Goal: Task Accomplishment & Management: Use online tool/utility

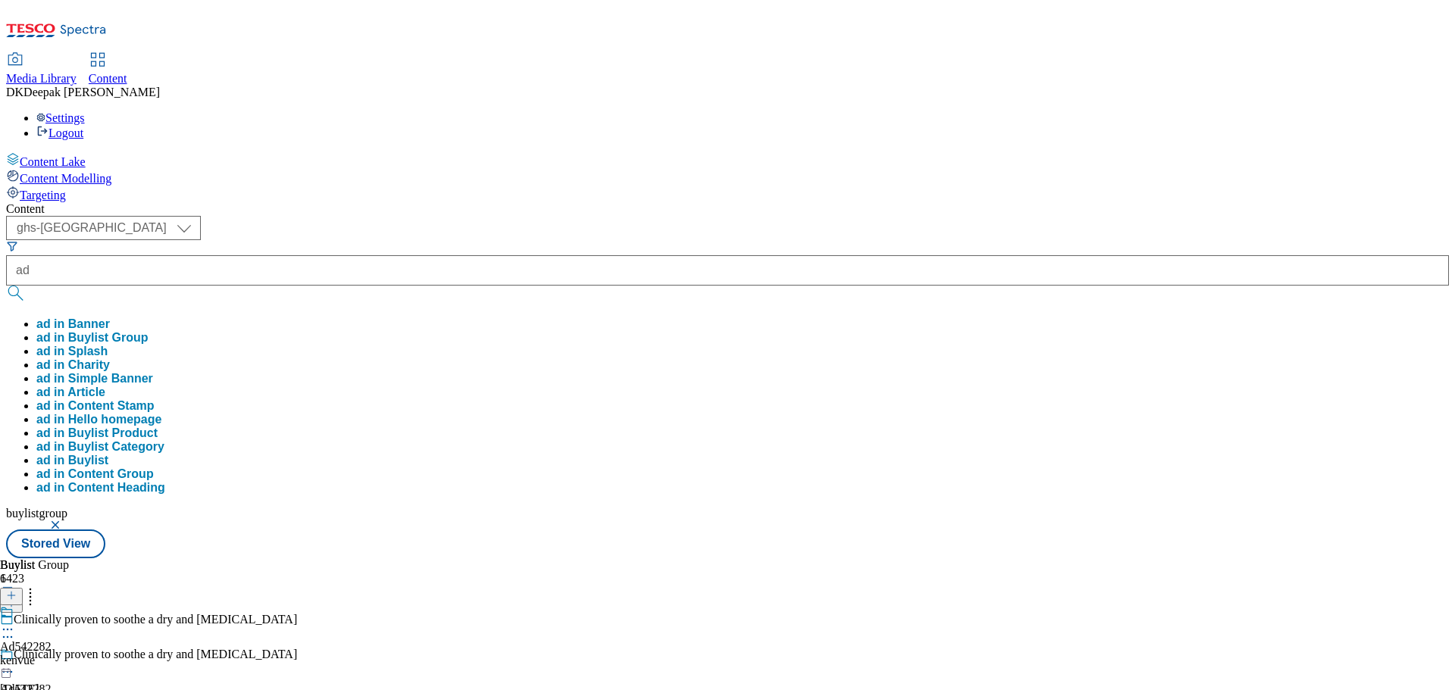
select select "ghs-uk"
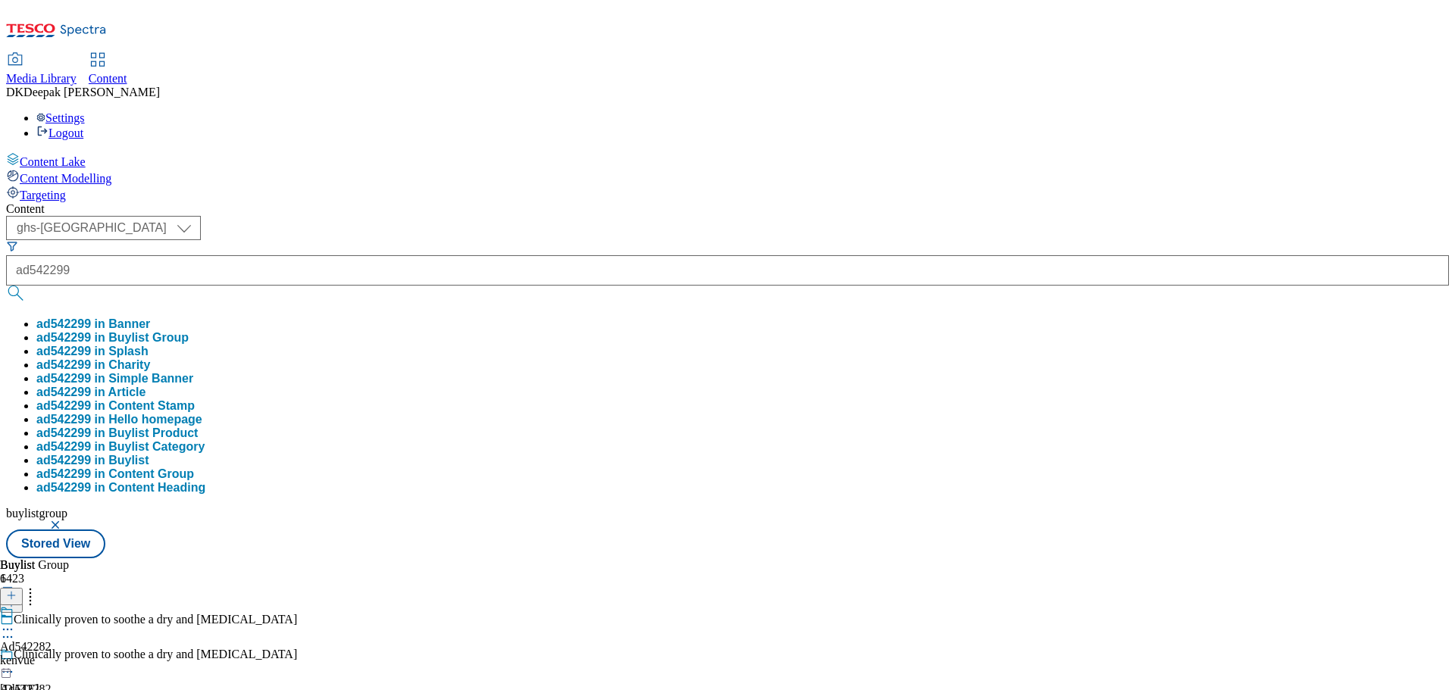
type input "ad542299"
click at [6, 286] on button "submit" at bounding box center [16, 293] width 21 height 15
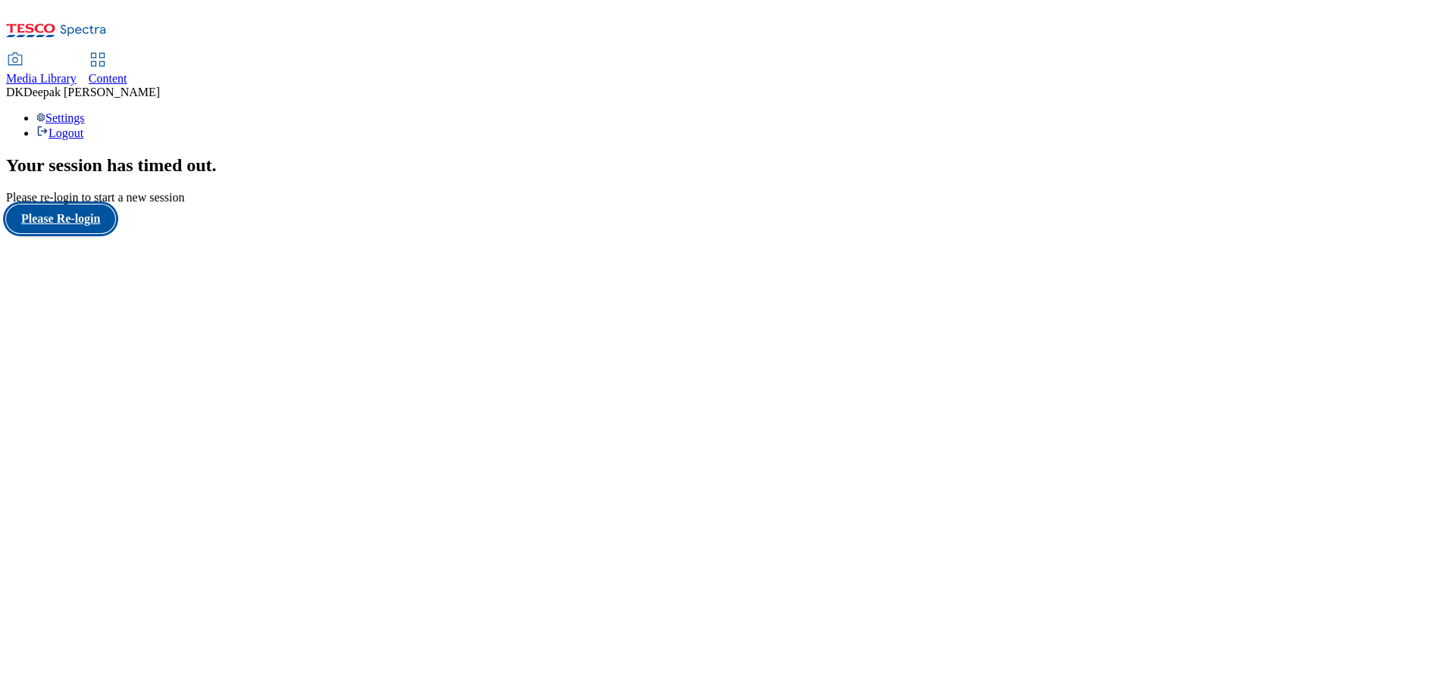
click at [89, 233] on button "Please Re-login" at bounding box center [60, 219] width 109 height 29
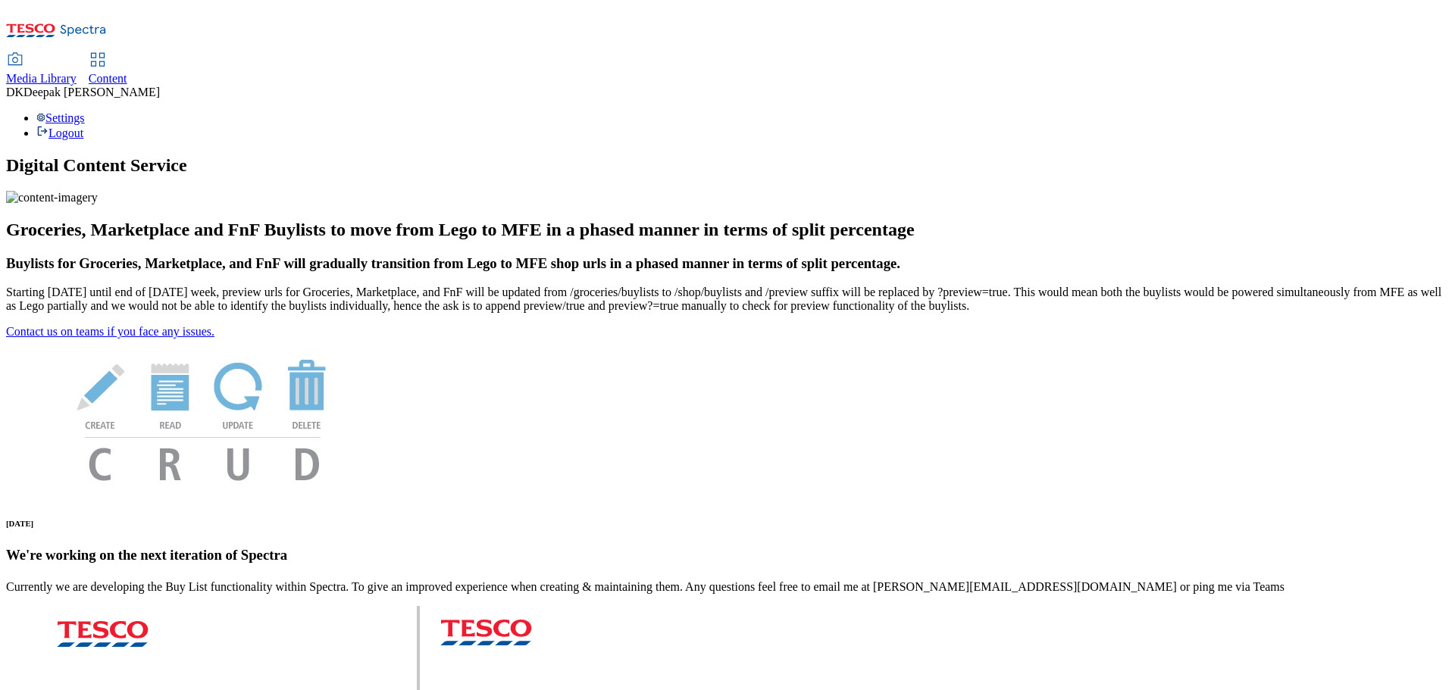
click at [127, 72] on div "Content" at bounding box center [108, 79] width 39 height 14
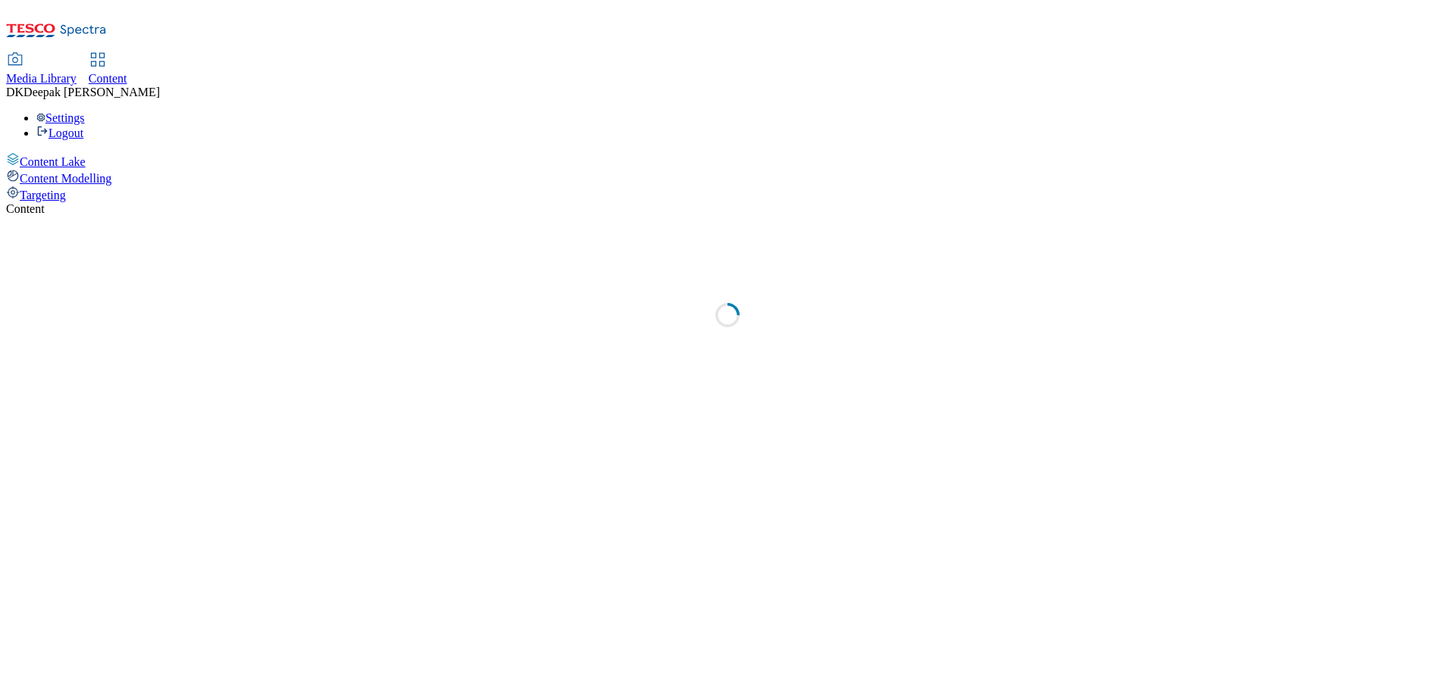
select select "ghs-[GEOGRAPHIC_DATA]"
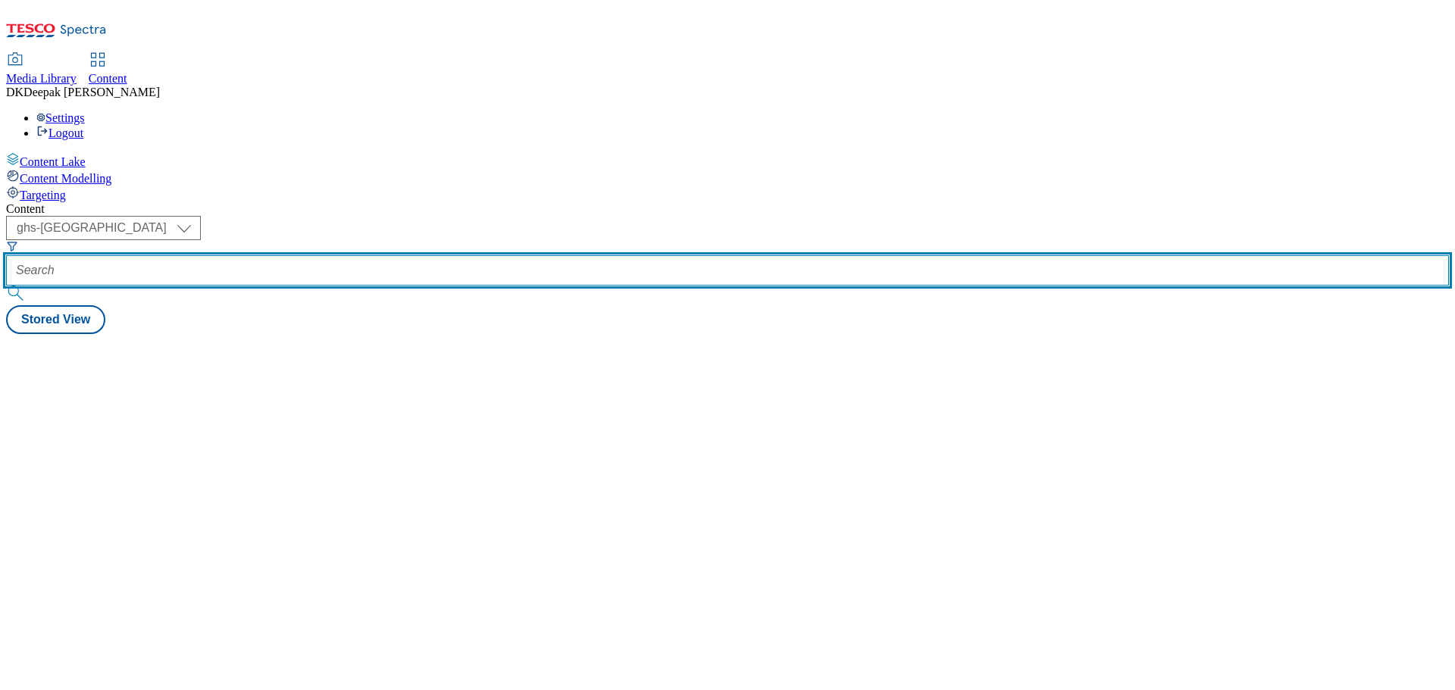
click at [349, 255] on input "text" at bounding box center [727, 270] width 1443 height 30
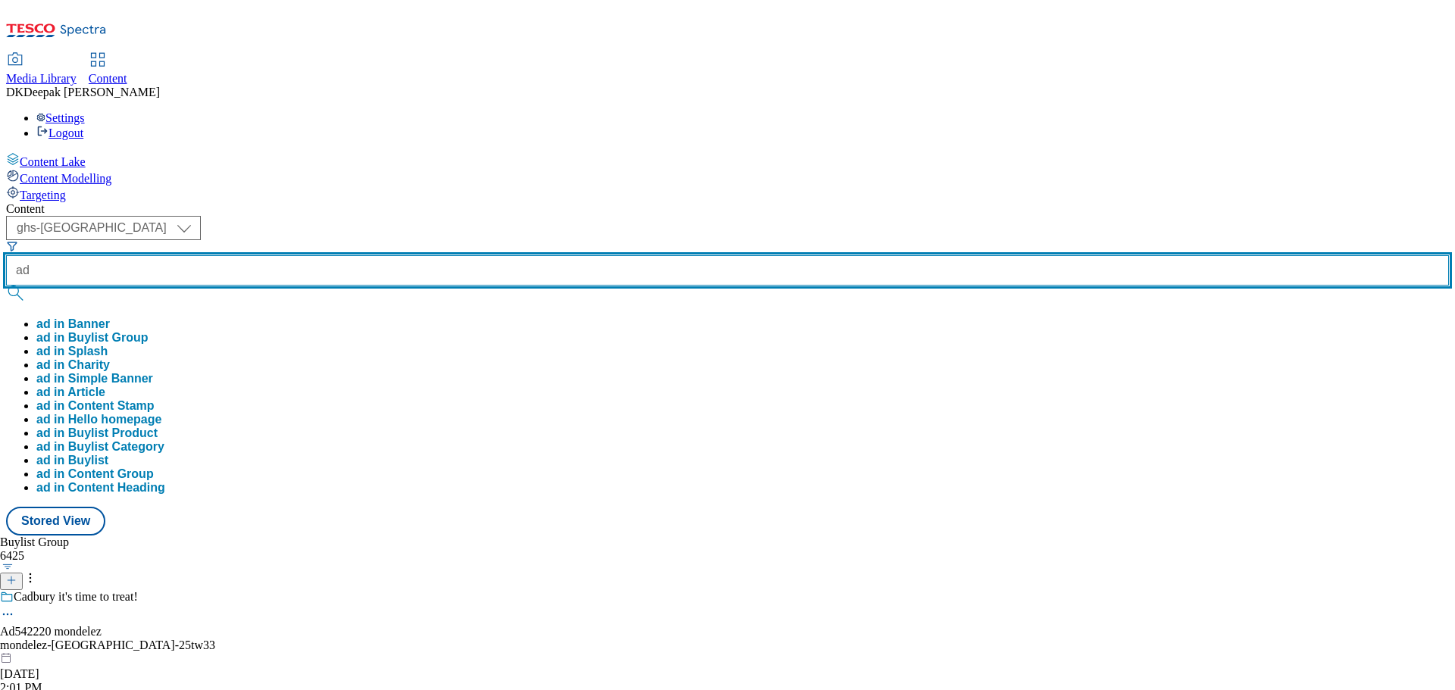
paste input "542299"
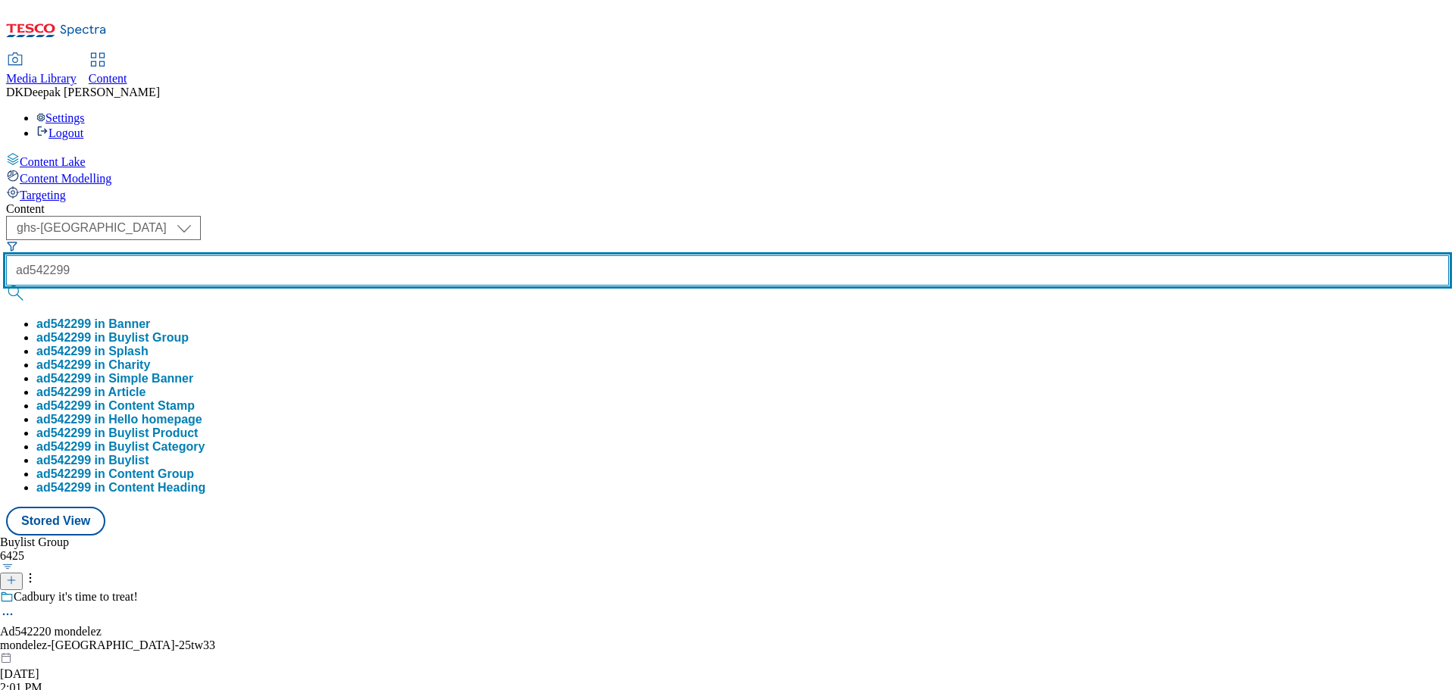
type input "ad542299"
click at [6, 286] on button "submit" at bounding box center [16, 293] width 21 height 15
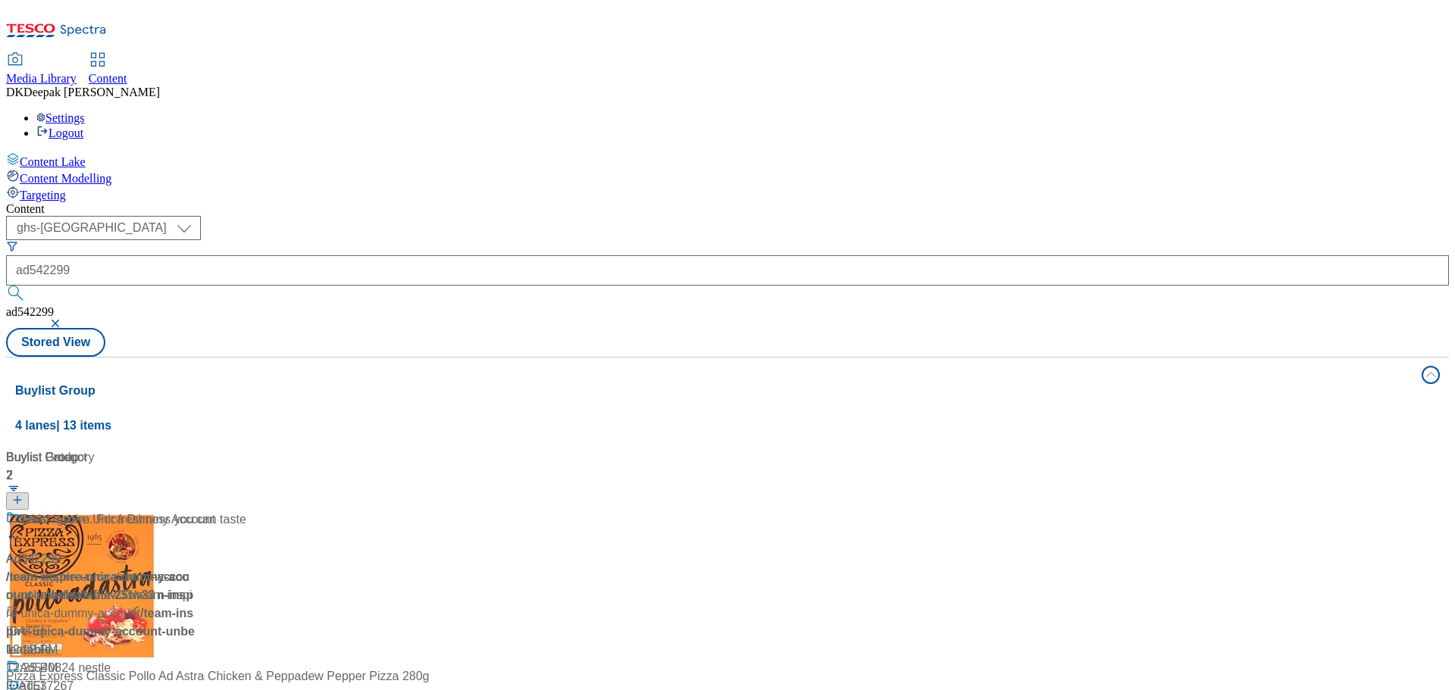
click at [196, 511] on div "Ad542299 / team-inspire-unica-dummy-account-unbeleafable-25tw33 / team-inspire-…" at bounding box center [100, 594] width 189 height 167
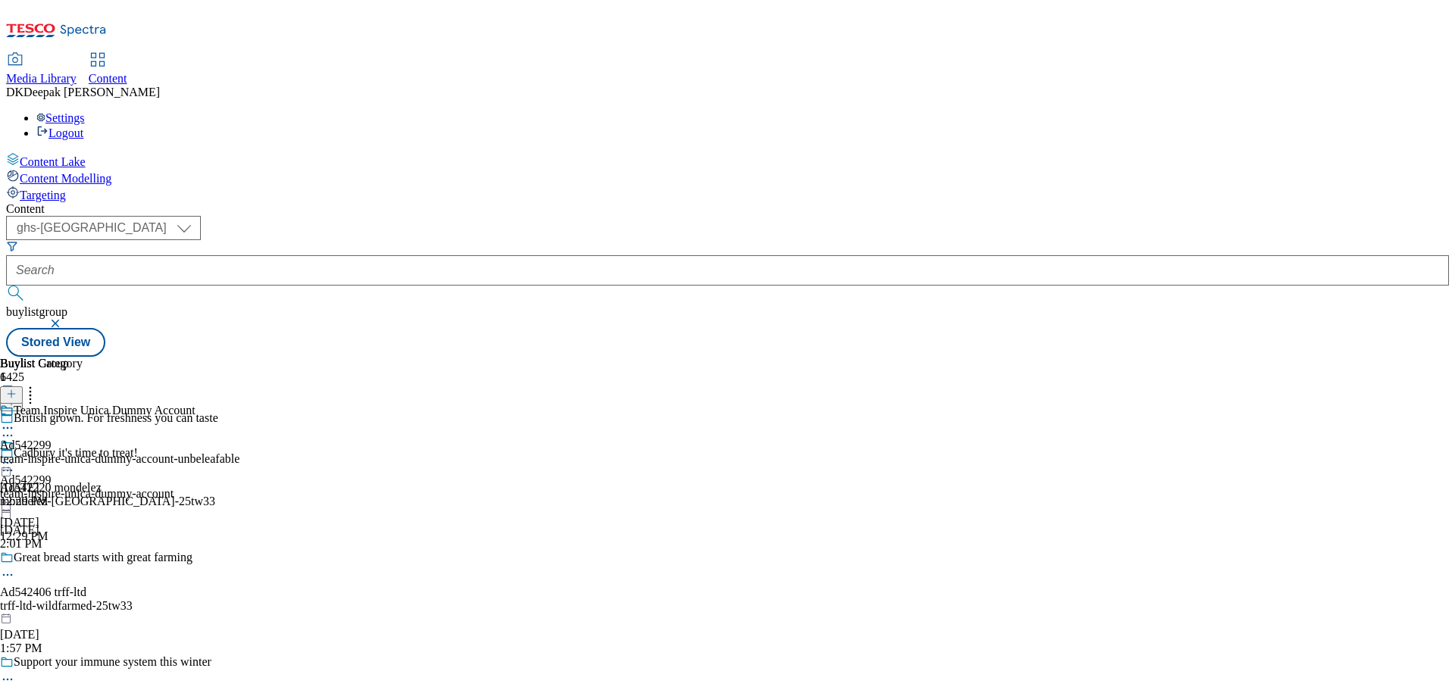
click at [15, 428] on icon at bounding box center [7, 435] width 15 height 15
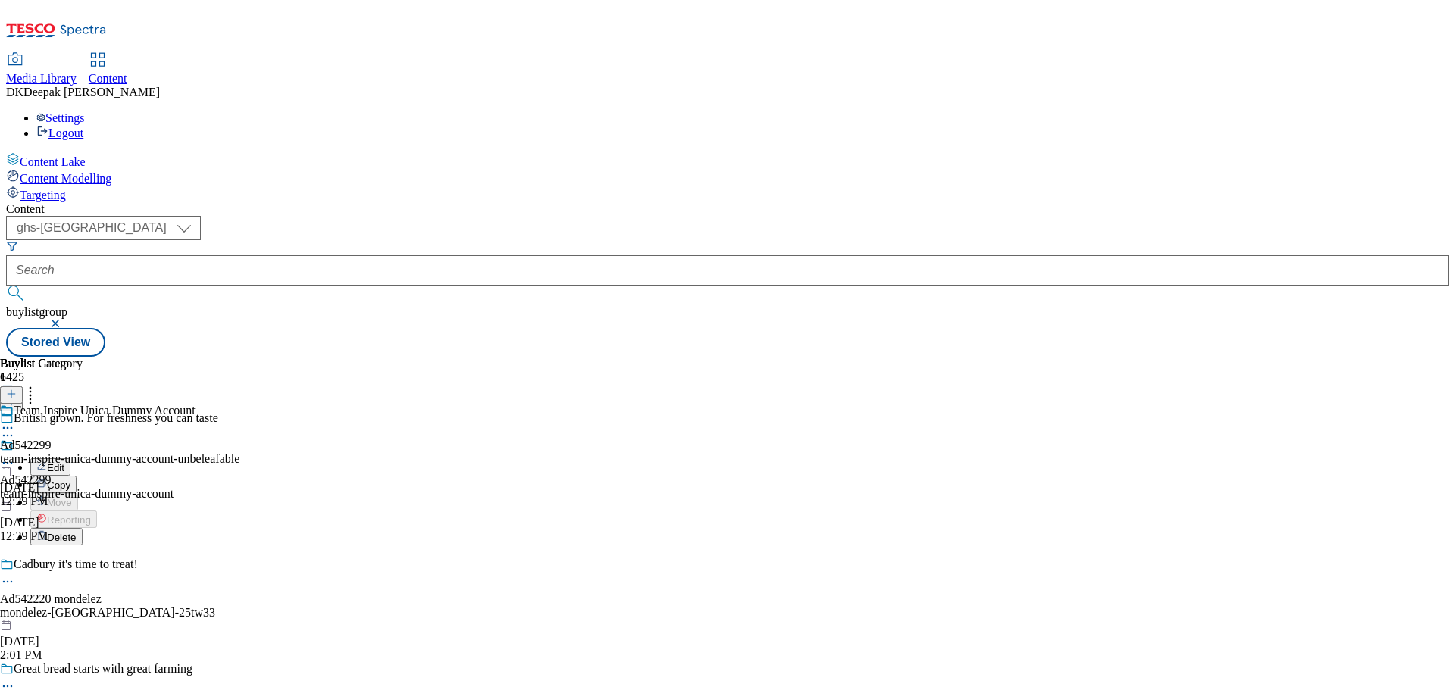
click at [64, 462] on span "Edit" at bounding box center [55, 467] width 17 height 11
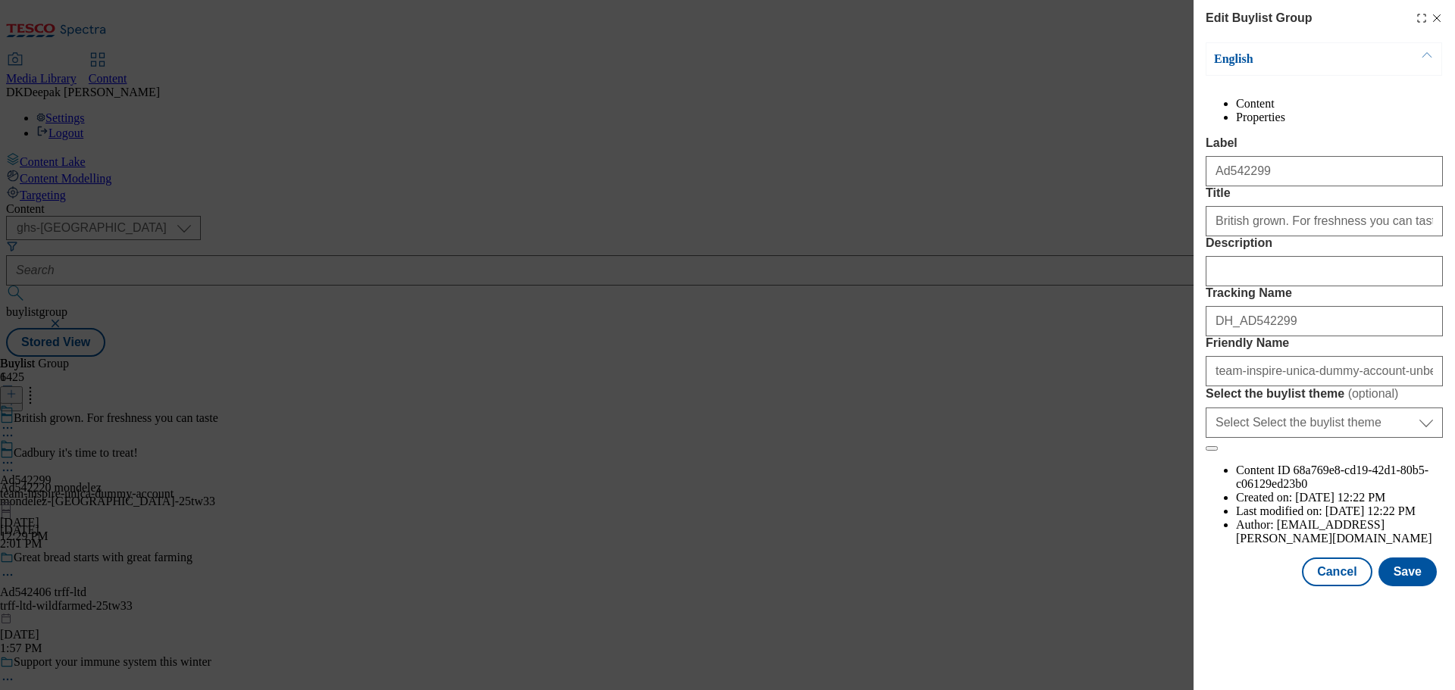
click at [1057, 222] on div "Edit Buylist Group English Content Properties Label Ad542299 Title British grow…" at bounding box center [727, 345] width 1455 height 690
click at [1372, 387] on input "team-inspire-unica-dummy-account-unbeleafable-25tw33" at bounding box center [1324, 371] width 237 height 30
click at [1337, 587] on button "Cancel" at bounding box center [1337, 572] width 70 height 29
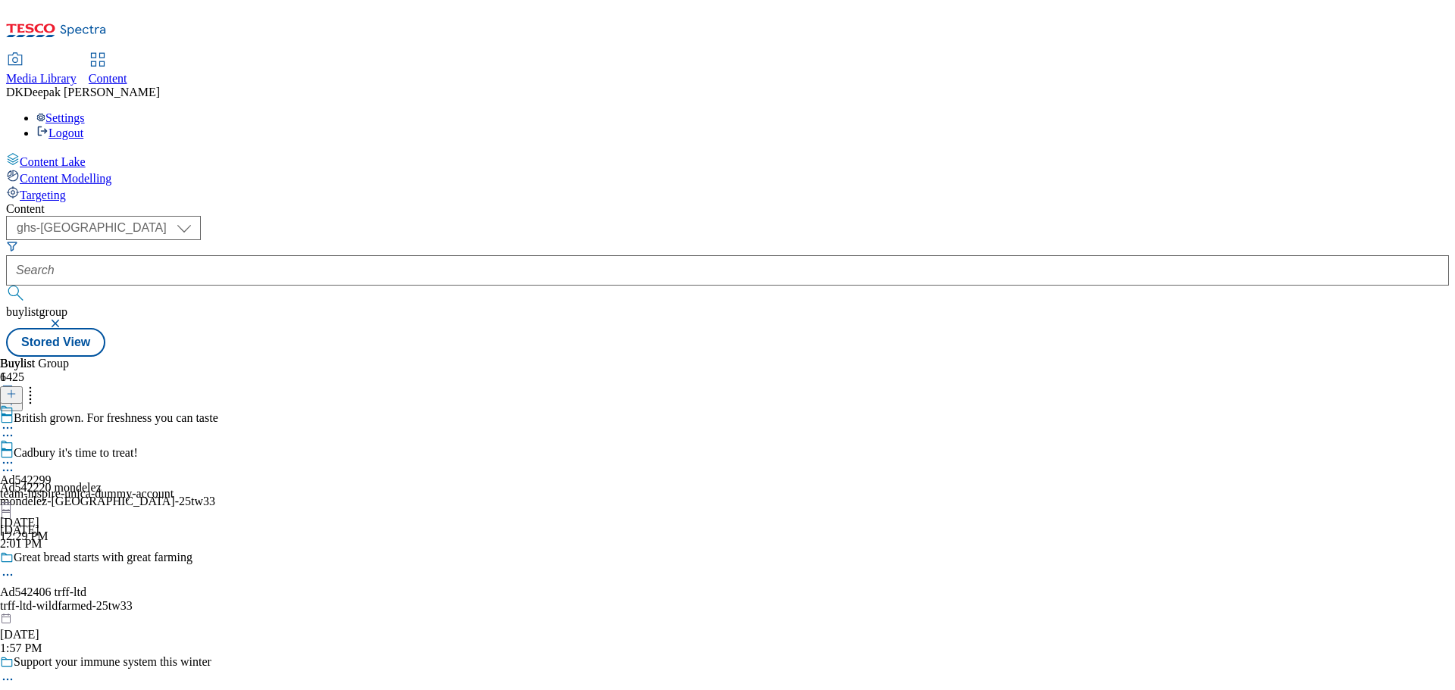
click at [174, 439] on div "Ad542299 team-inspire-unica-dummy-account [DATE] 12:29 PM" at bounding box center [87, 491] width 174 height 105
click at [15, 456] on icon at bounding box center [7, 463] width 15 height 15
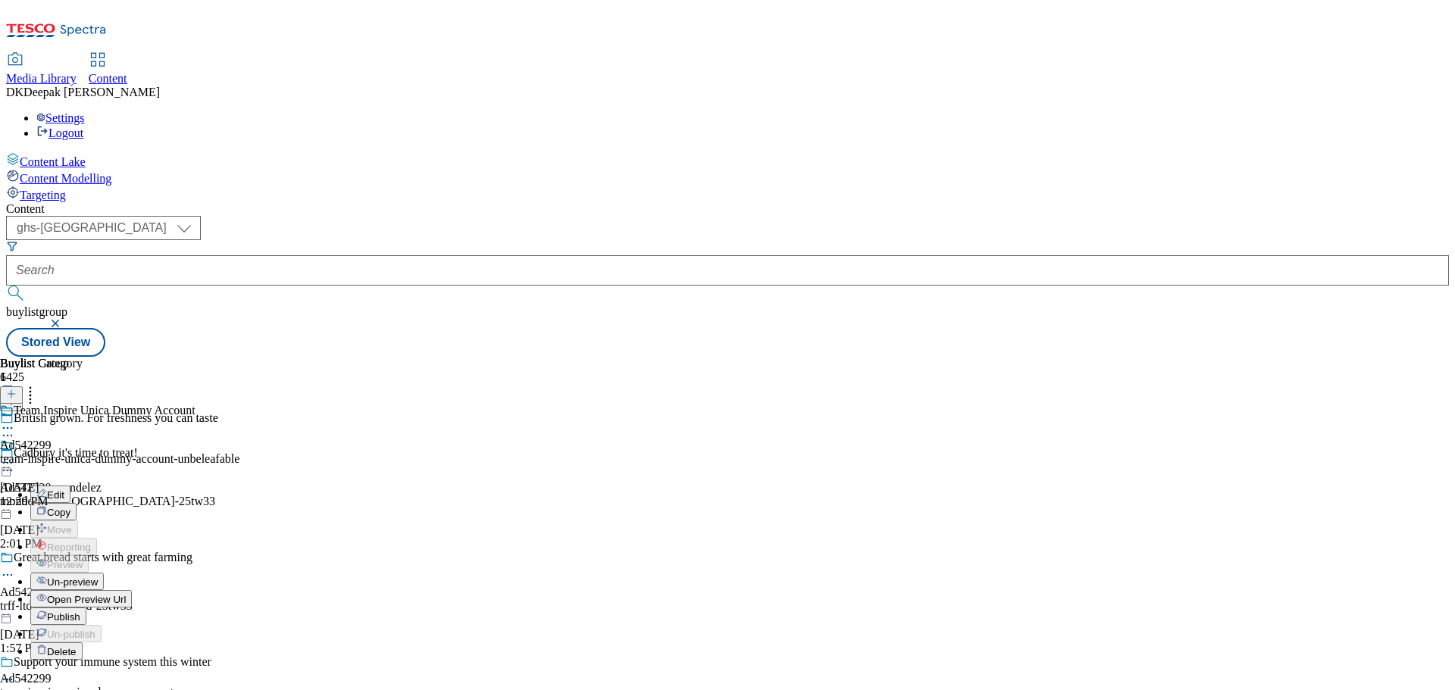
click at [70, 486] on button "Edit" at bounding box center [50, 494] width 40 height 17
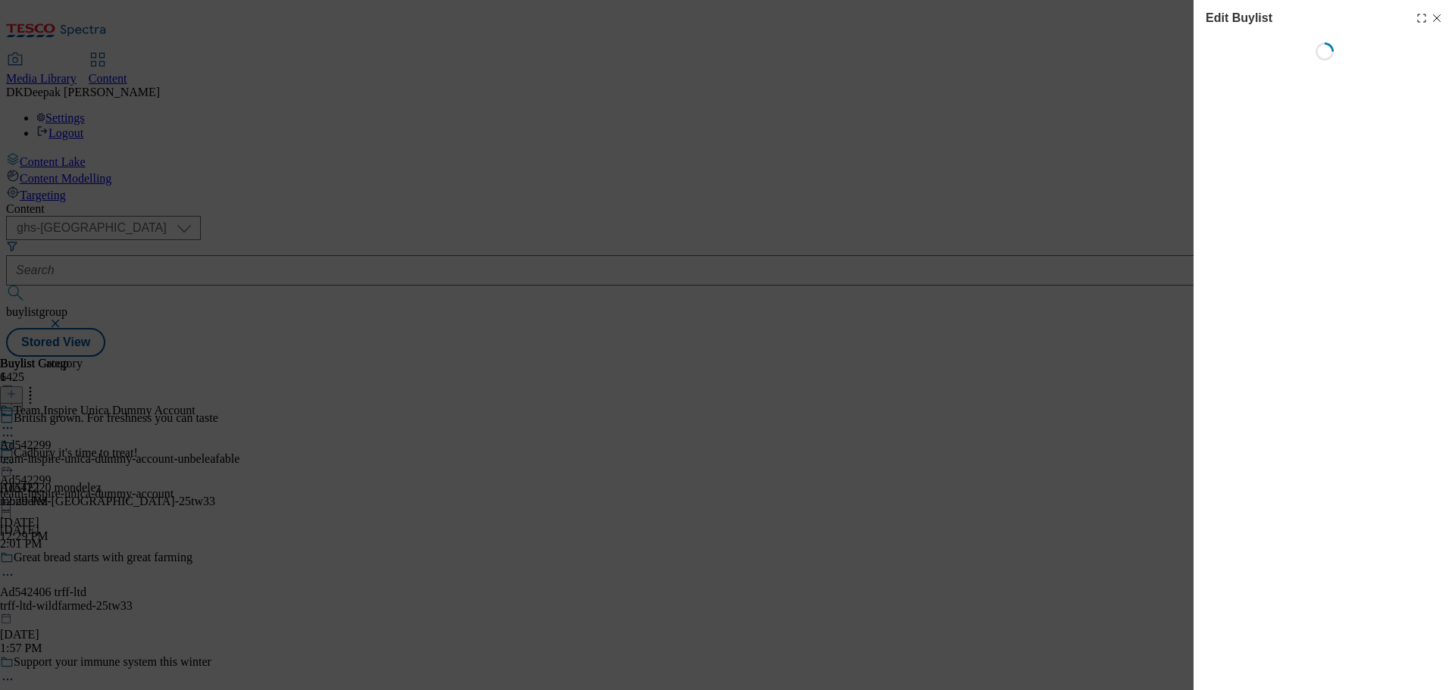
select select "seasonal"
select select "supplier funded short term 1-3 weeks"
select select "dunnhumby"
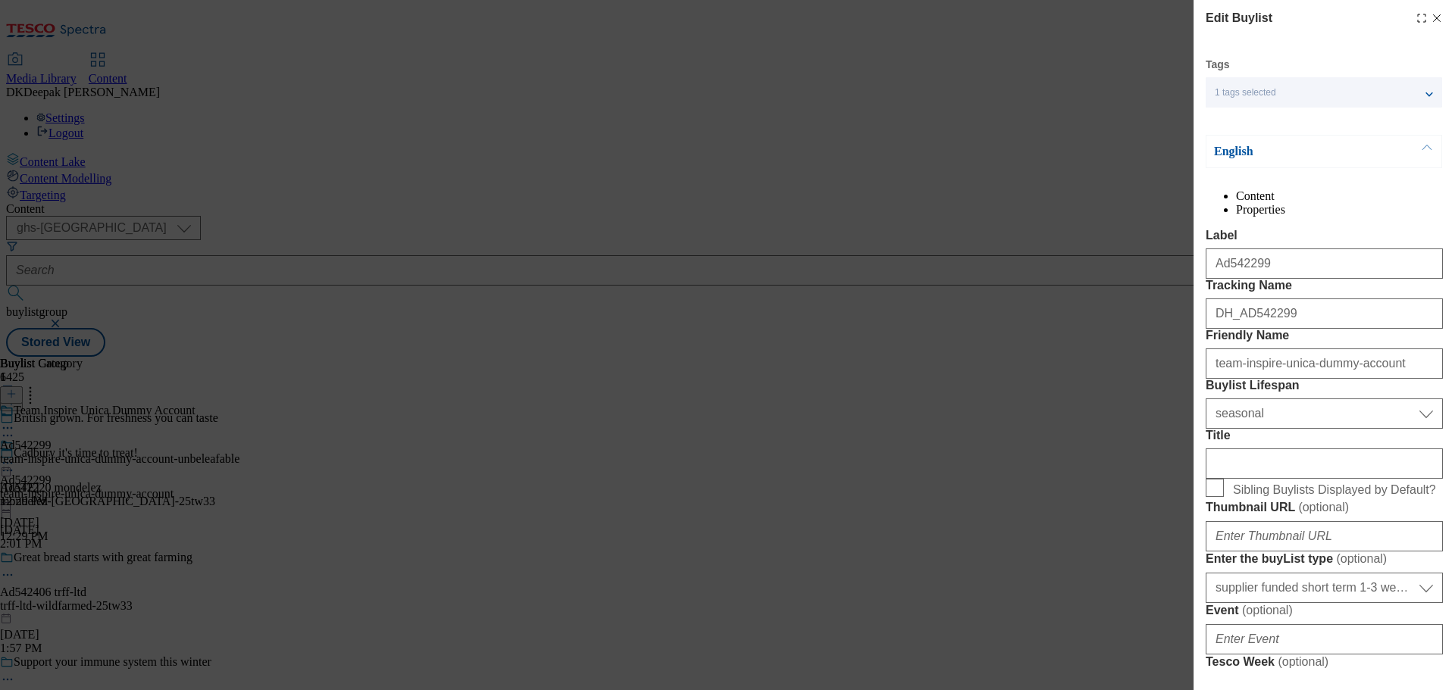
select select "Banner"
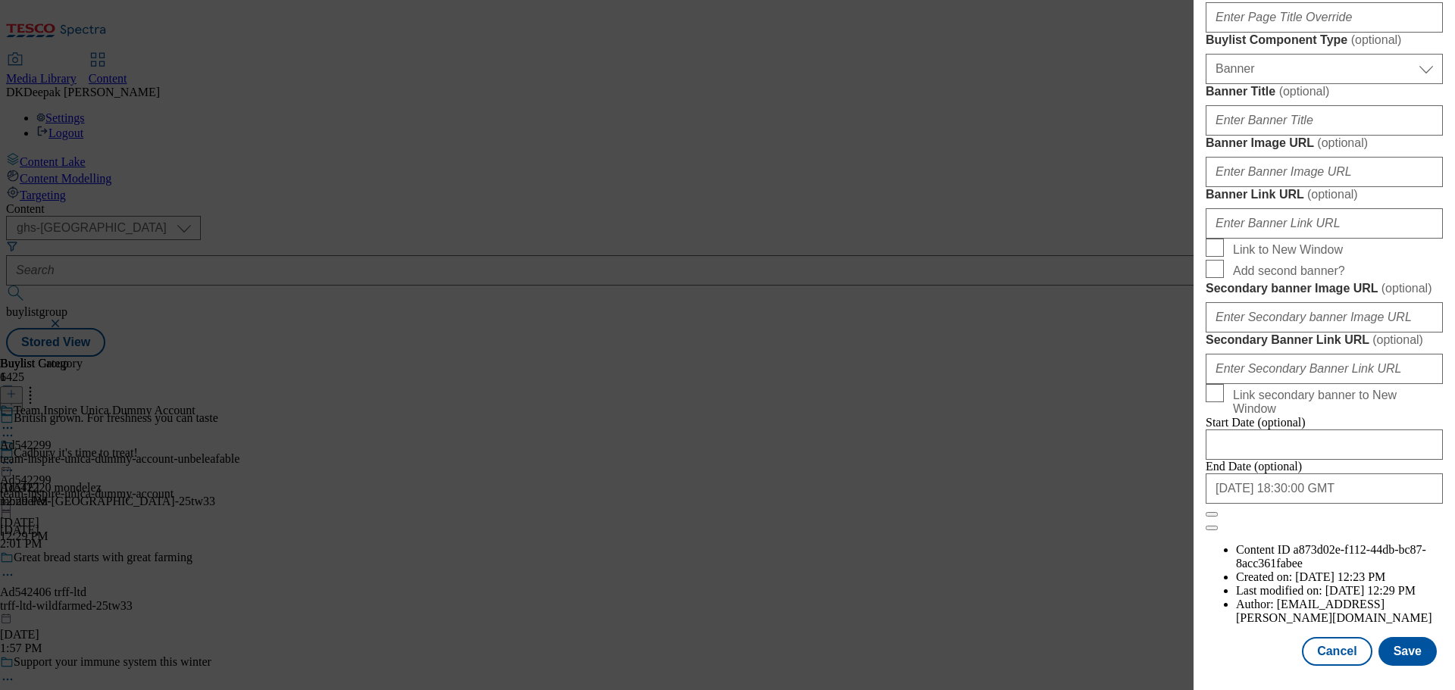
scroll to position [1514, 0]
click at [1339, 655] on button "Cancel" at bounding box center [1337, 651] width 70 height 29
select select "seasonal"
select select "supplier funded short term 1-3 weeks"
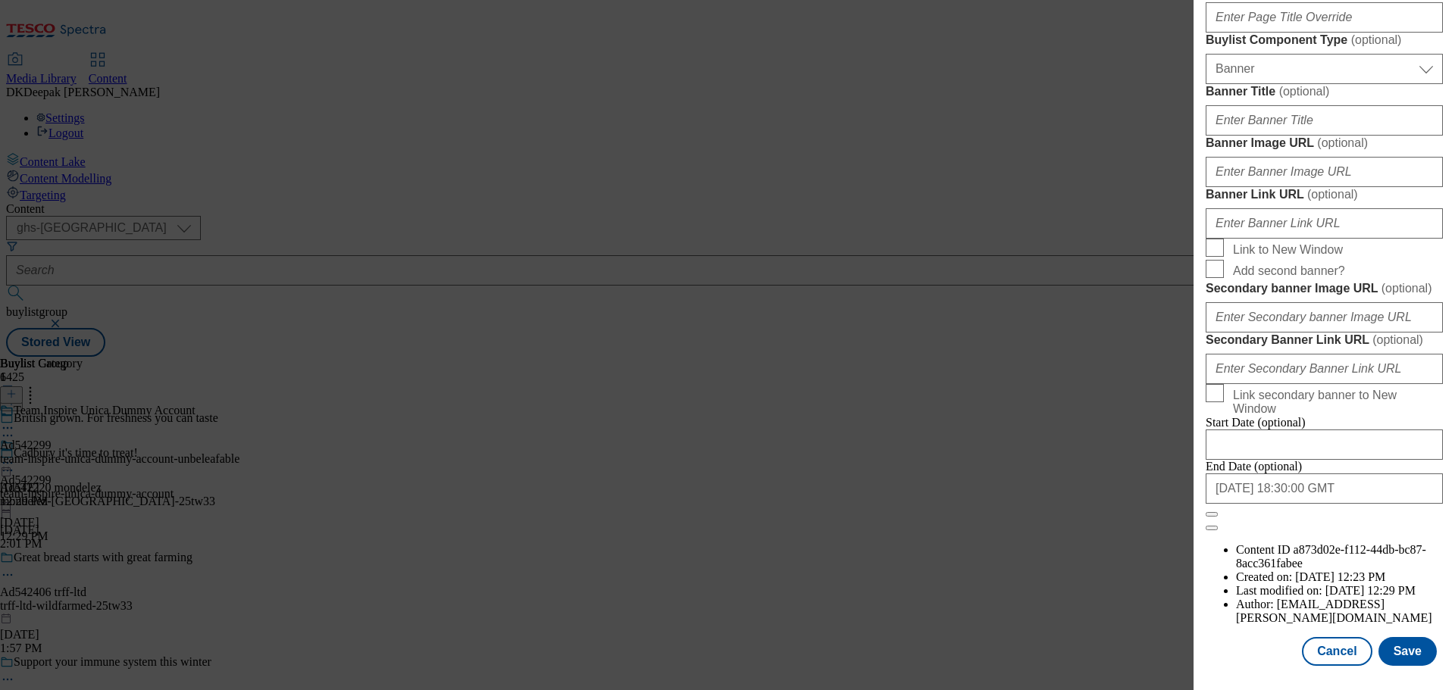
select select "dunnhumby"
select select "Banner"
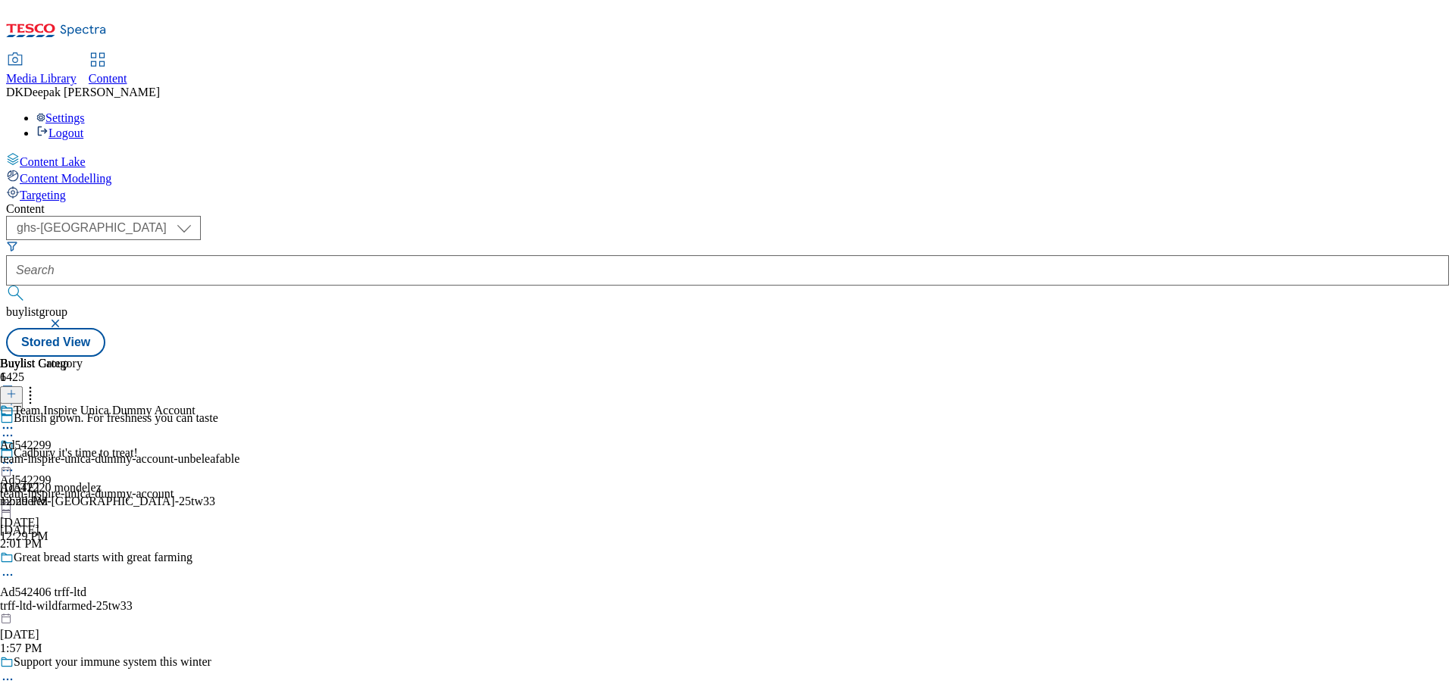
click at [240, 452] on div "team-inspire-unica-dummy-account-unbeleafable" at bounding box center [120, 459] width 240 height 14
click at [15, 456] on icon at bounding box center [7, 463] width 15 height 15
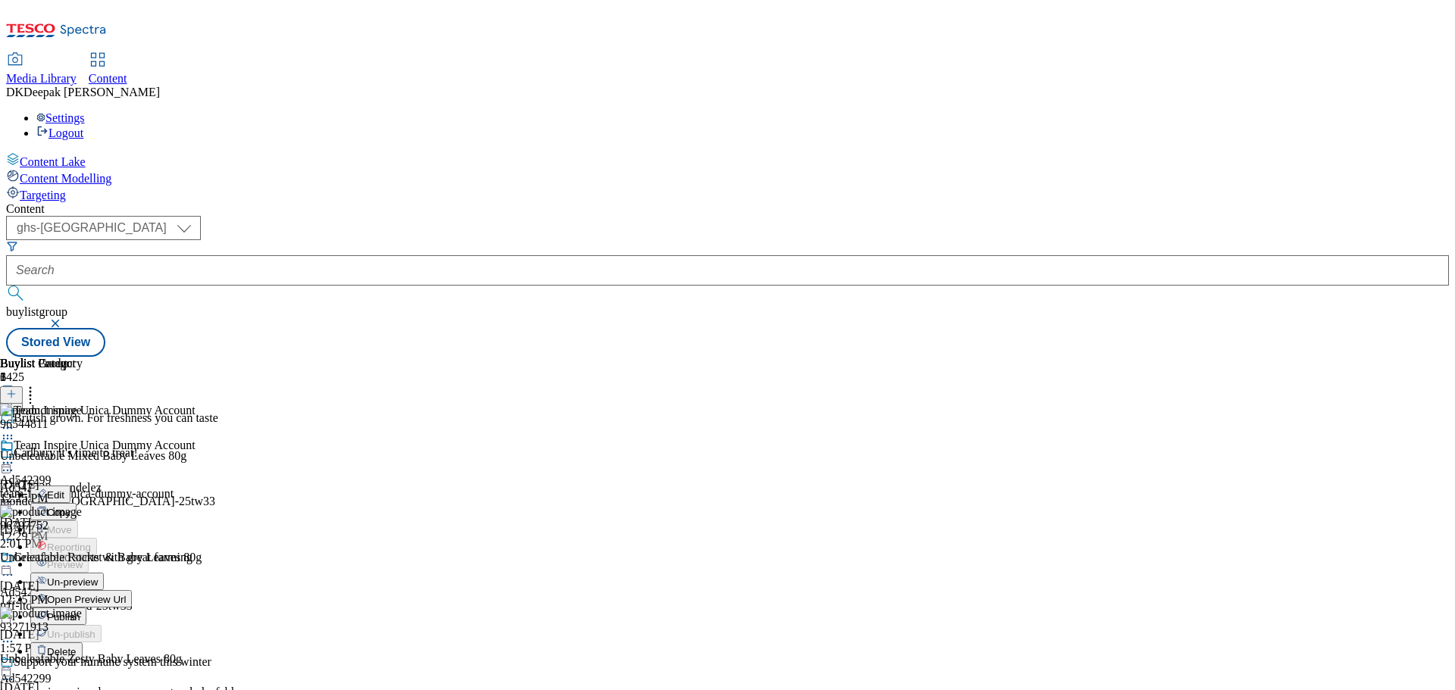
click at [70, 486] on button "Edit" at bounding box center [50, 494] width 40 height 17
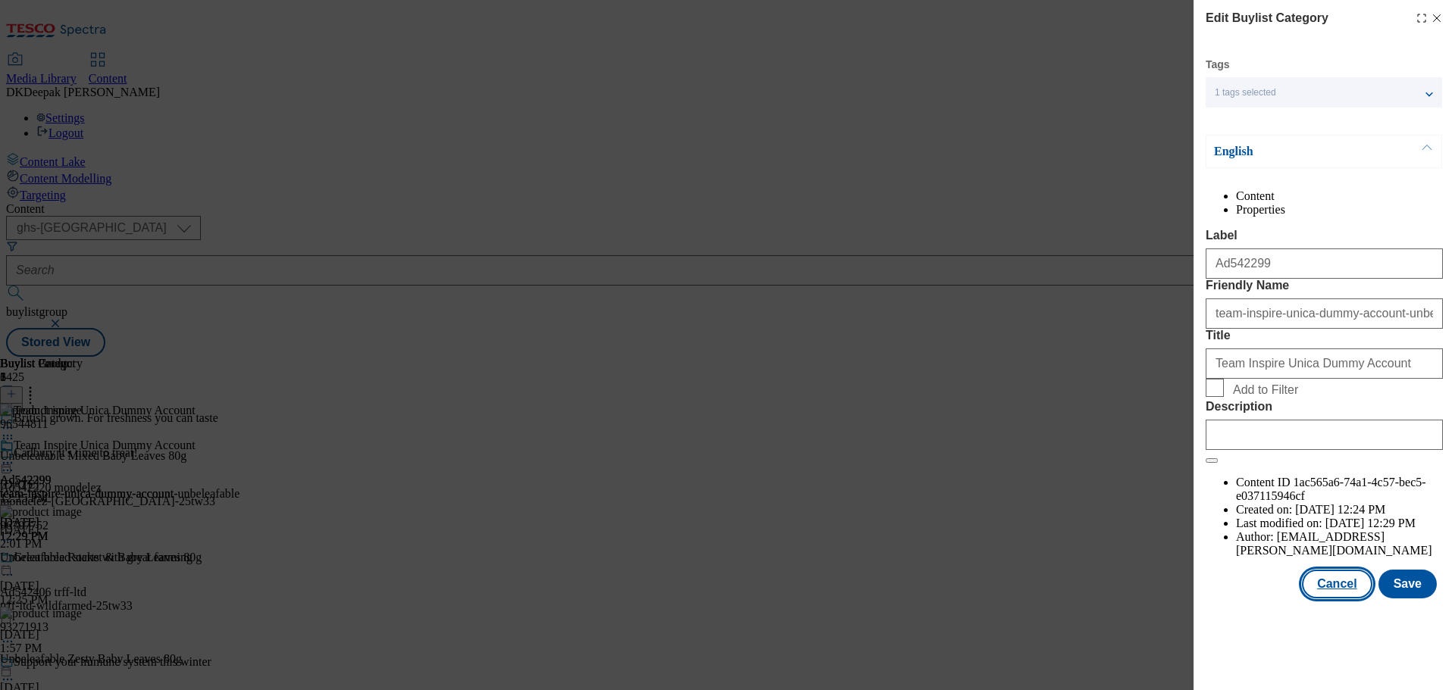
click at [1346, 599] on button "Cancel" at bounding box center [1337, 584] width 70 height 29
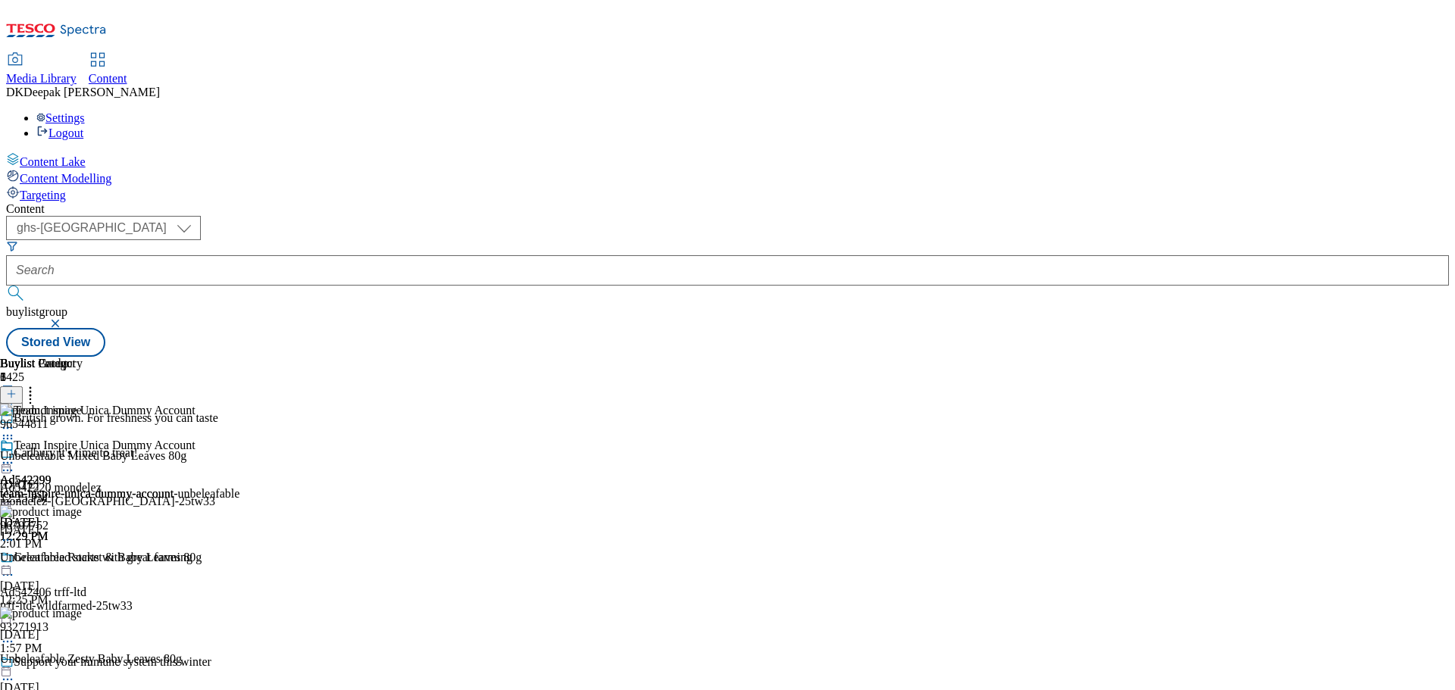
click at [15, 456] on icon at bounding box center [7, 463] width 15 height 15
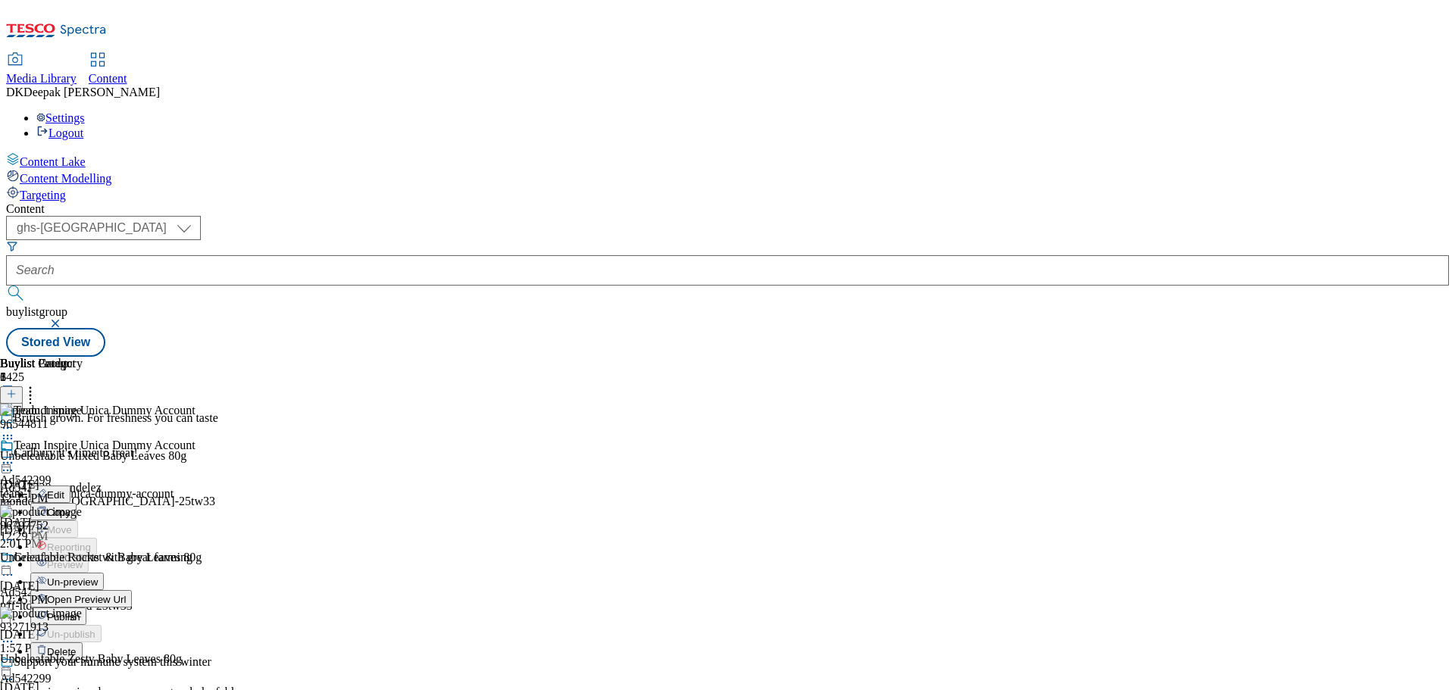
click at [126, 594] on span "Open Preview Url" at bounding box center [86, 599] width 79 height 11
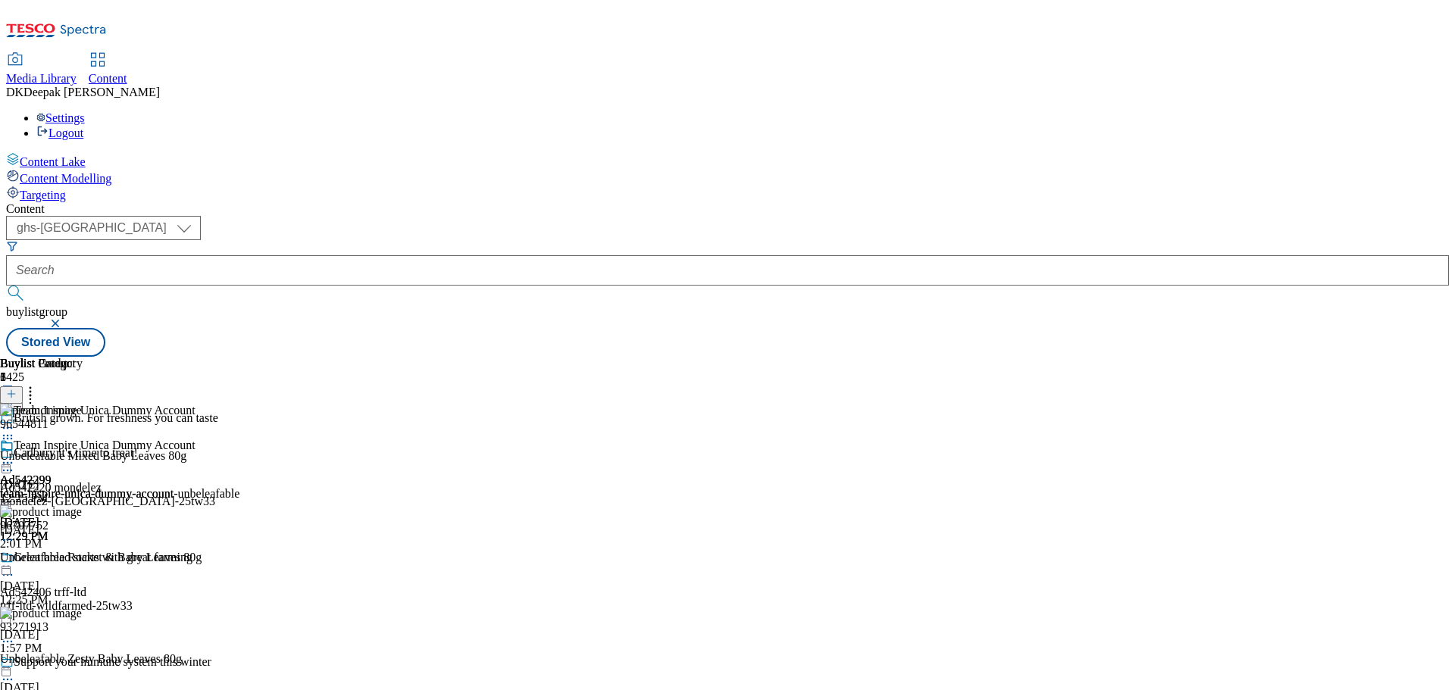
click at [15, 456] on icon at bounding box center [7, 463] width 15 height 15
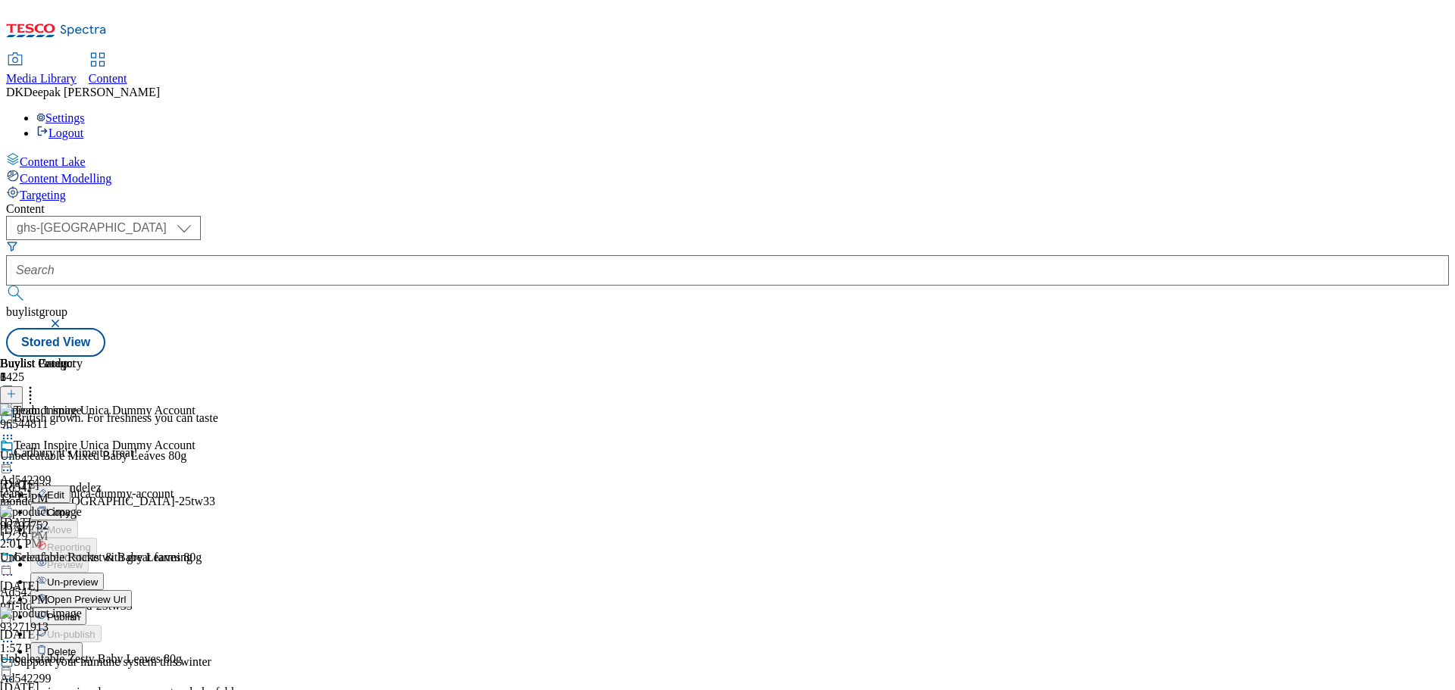
click at [70, 486] on button "Edit" at bounding box center [50, 494] width 40 height 17
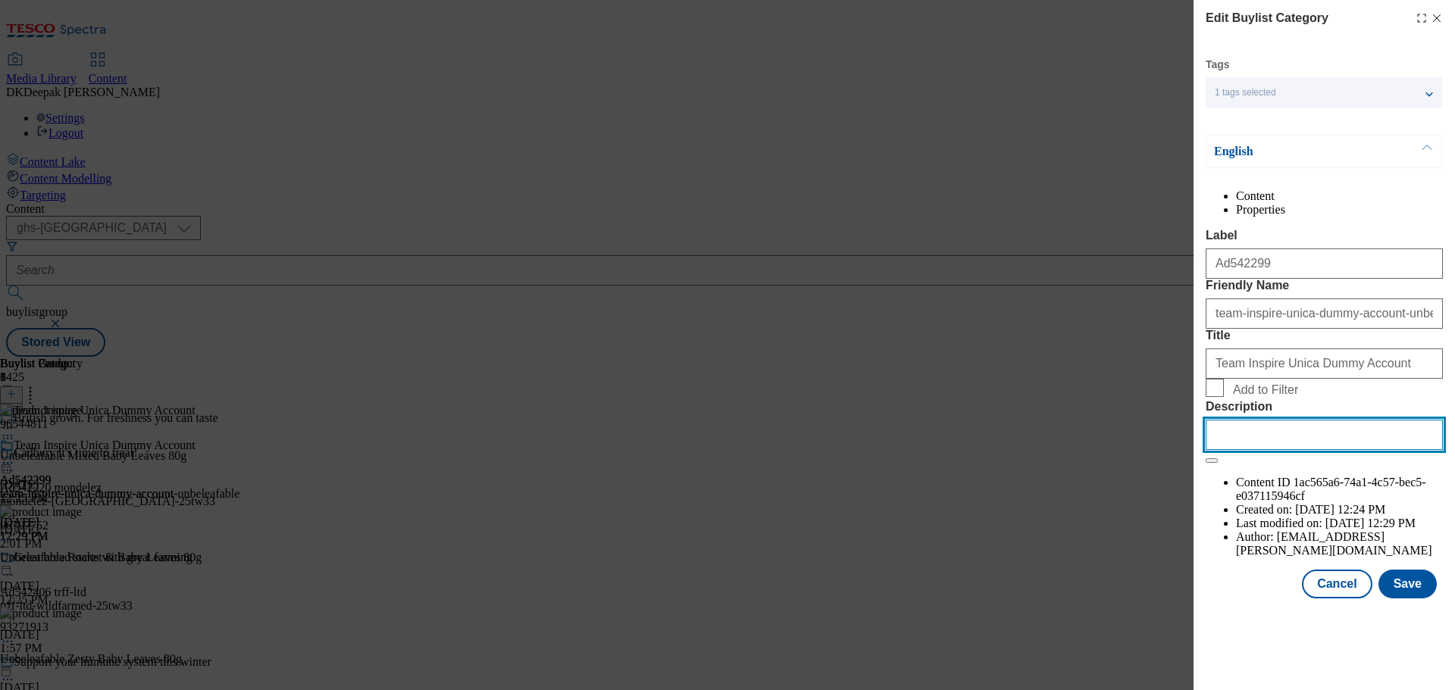
click at [1234, 450] on input "Description" at bounding box center [1324, 435] width 237 height 30
paste input "Unbeleafable Mixed Baby Leaves 80g"
type input "Unbeleafable Mixed Baby Leaves 80g"
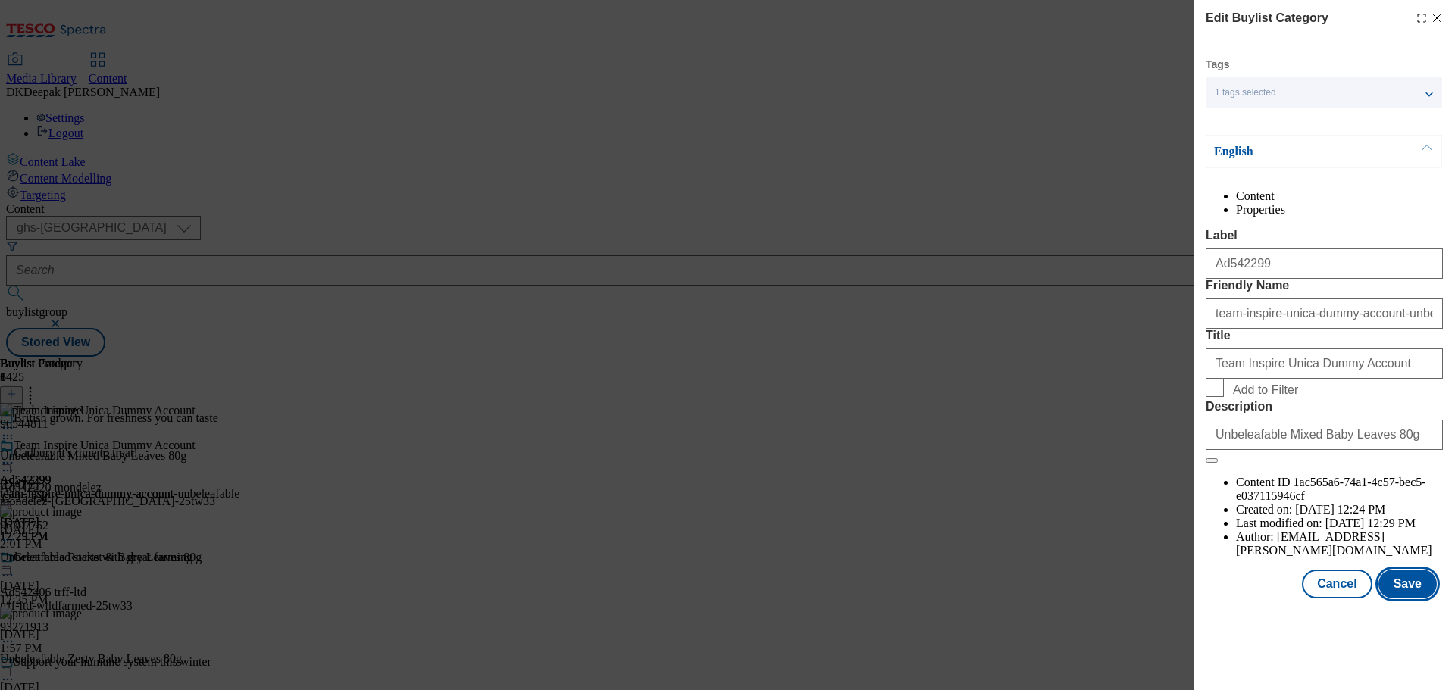
click at [1407, 599] on button "Save" at bounding box center [1408, 584] width 58 height 29
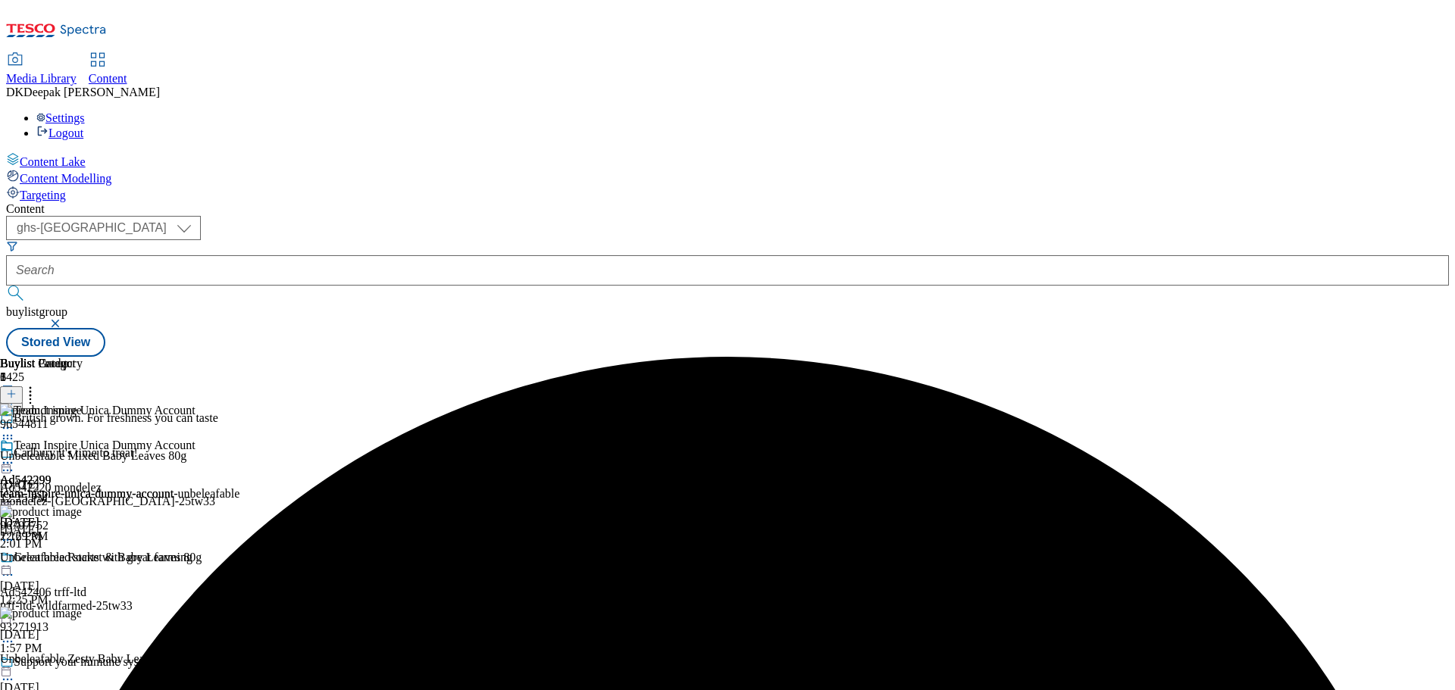
click at [15, 456] on icon at bounding box center [7, 463] width 15 height 15
click at [64, 490] on span "Edit" at bounding box center [55, 495] width 17 height 11
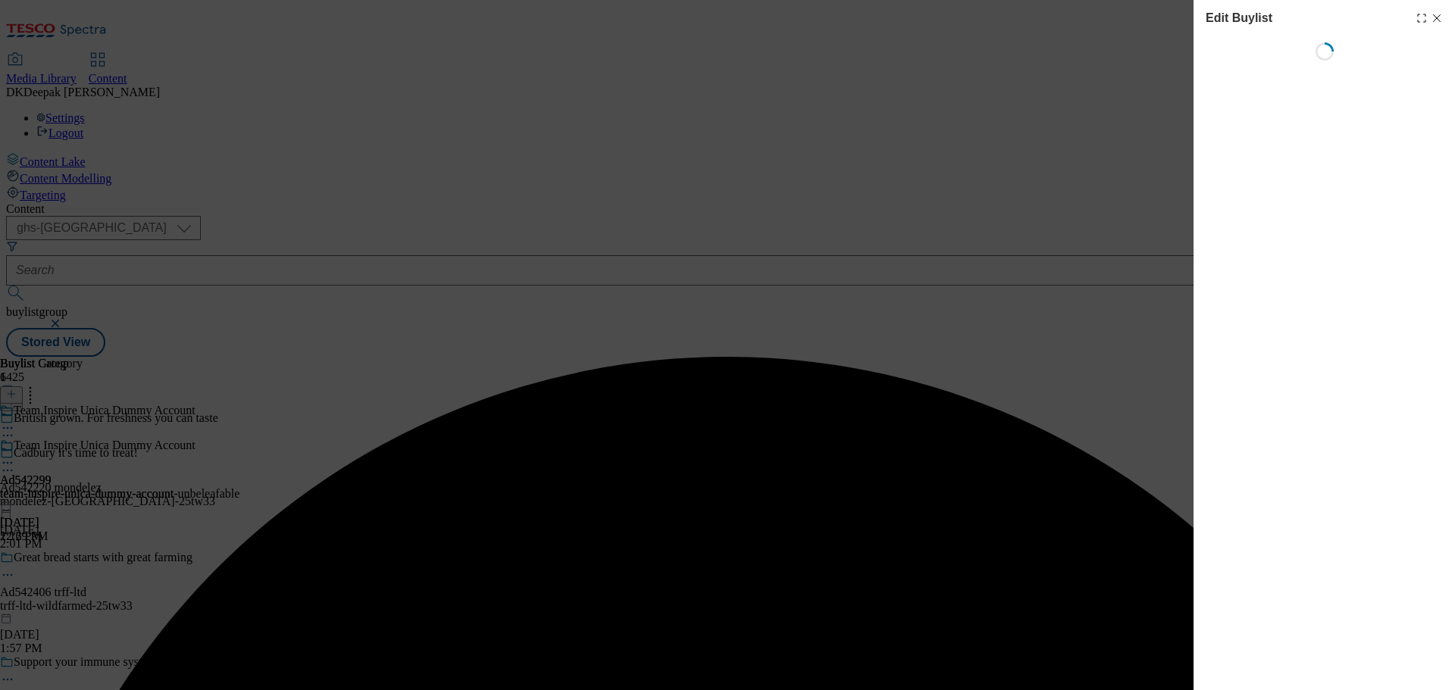
select select "seasonal"
select select "supplier funded short term 1-3 weeks"
select select "dunnhumby"
select select "Banner"
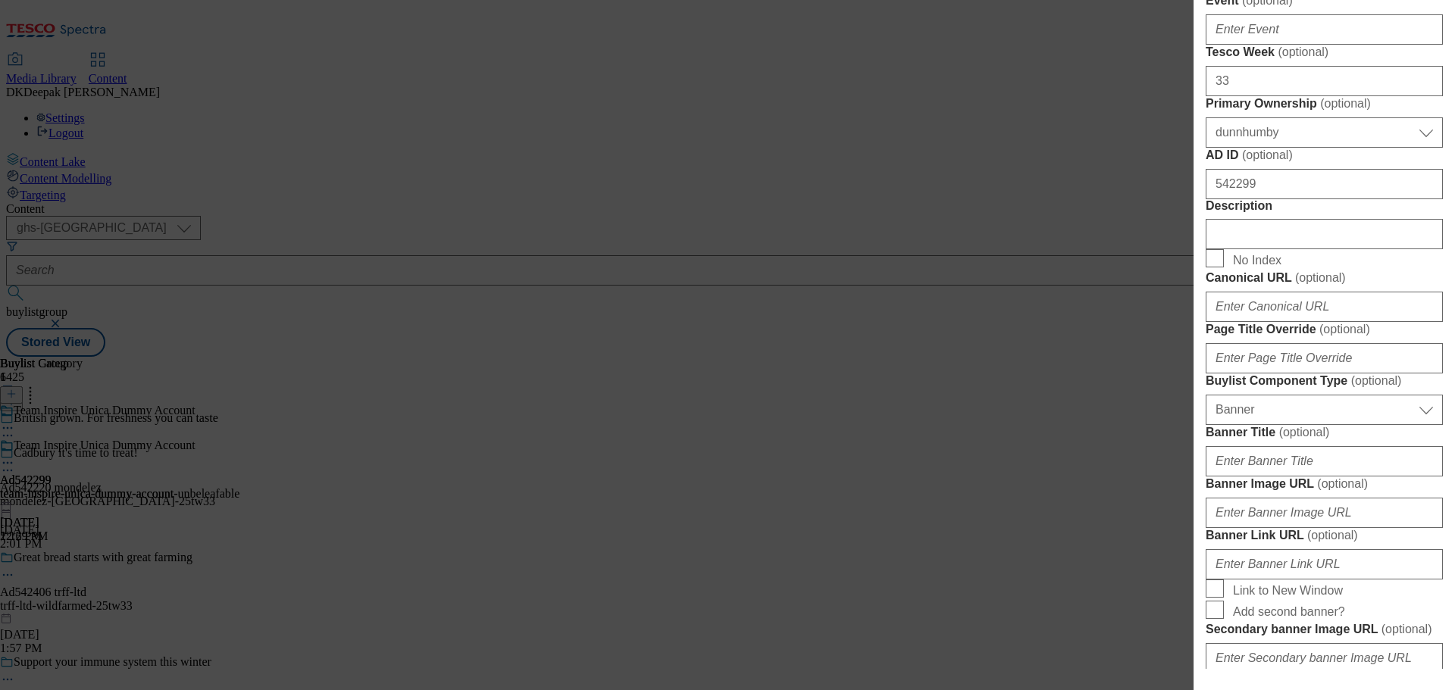
scroll to position [758, 0]
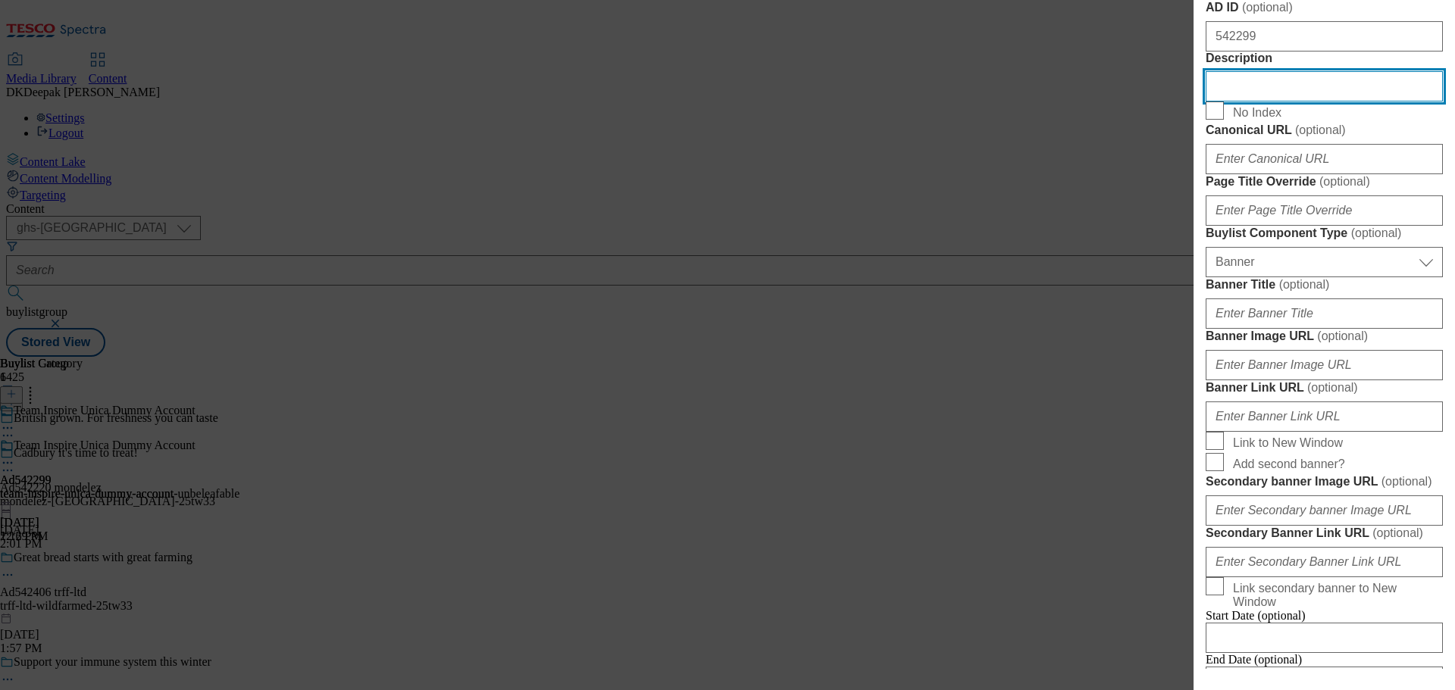
click at [1254, 102] on input "Description" at bounding box center [1324, 86] width 237 height 30
paste input "Unbeleafable Mixed Baby Leaves 80g"
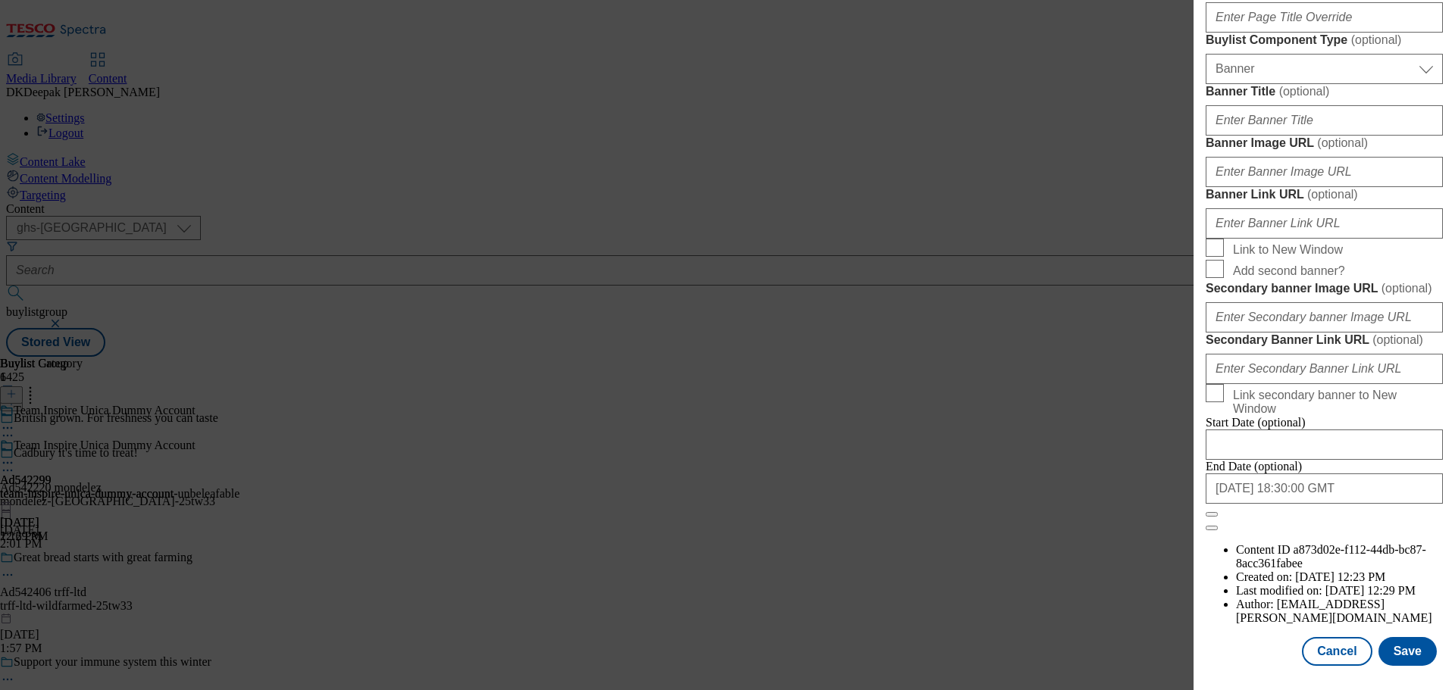
scroll to position [1514, 0]
type input "Unbeleafable Mixed Baby Leaves 80g"
click at [1383, 647] on button "Save" at bounding box center [1408, 651] width 58 height 29
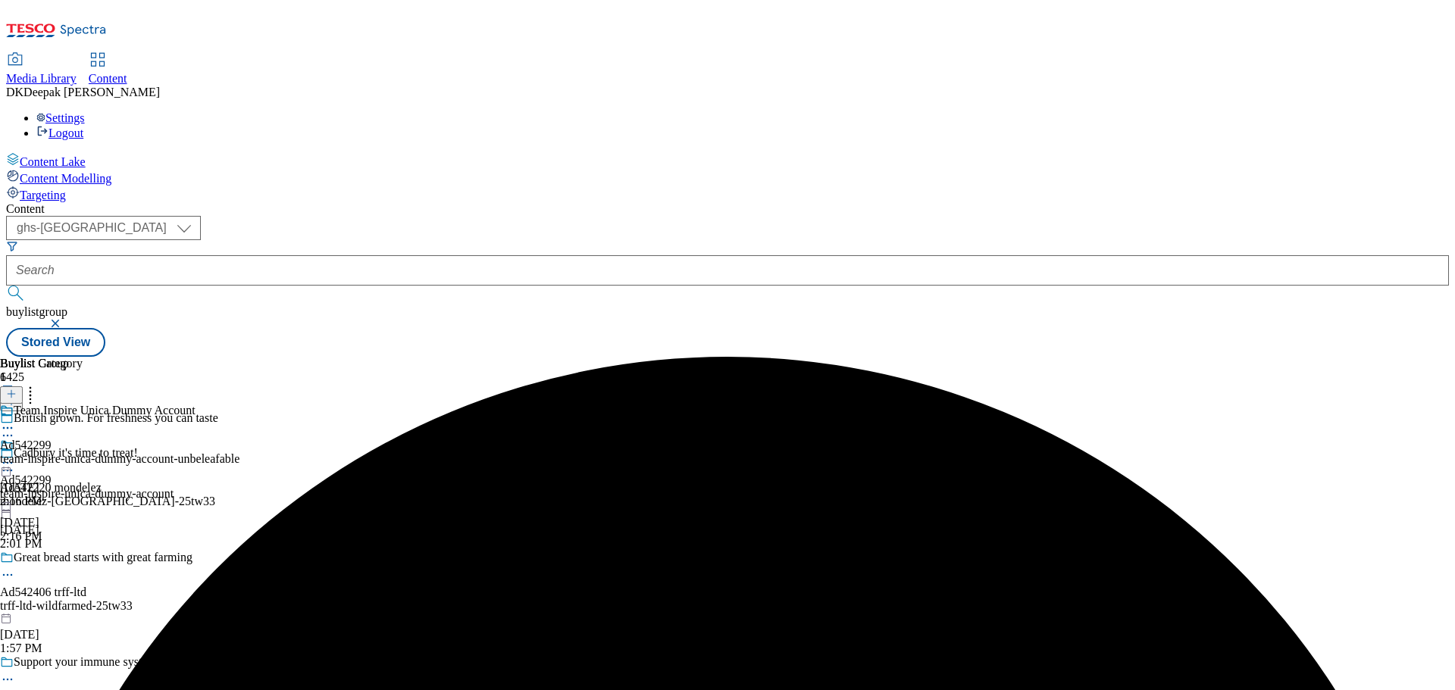
click at [15, 428] on icon at bounding box center [7, 435] width 15 height 15
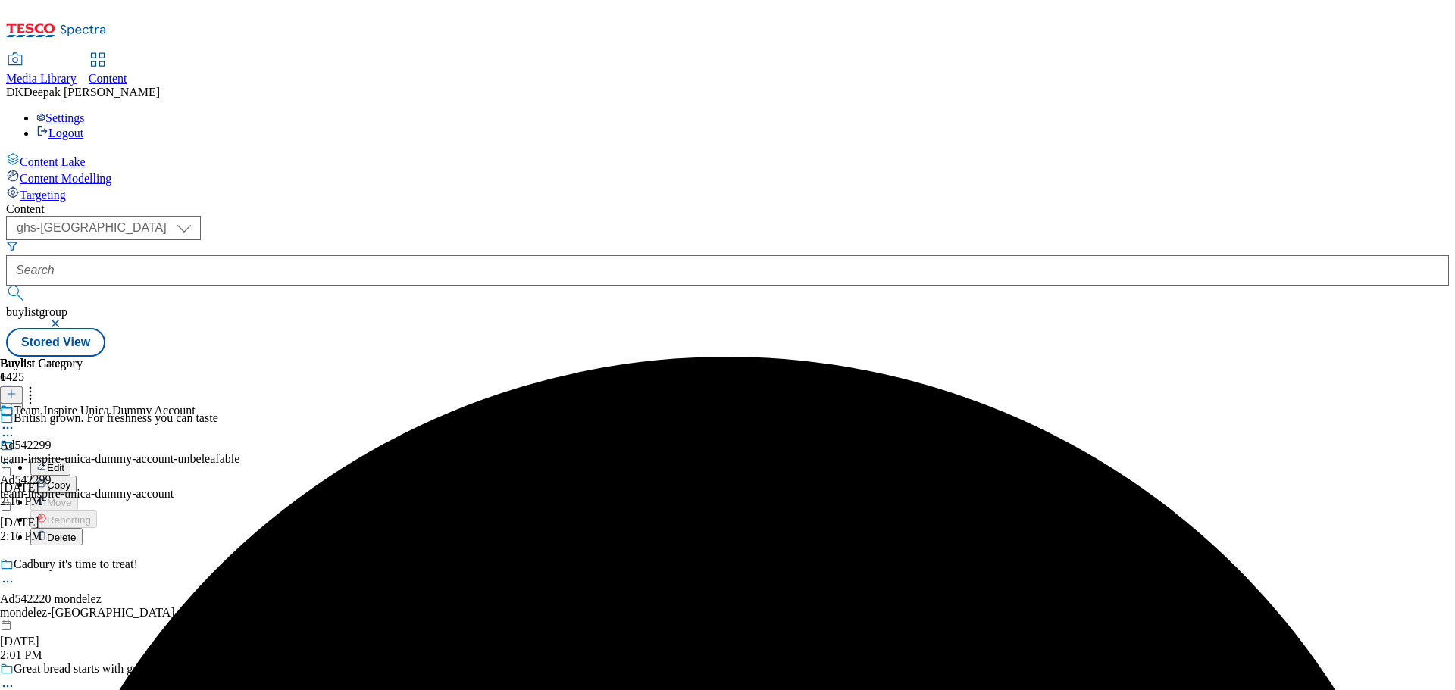
click at [70, 459] on button "Edit" at bounding box center [50, 467] width 40 height 17
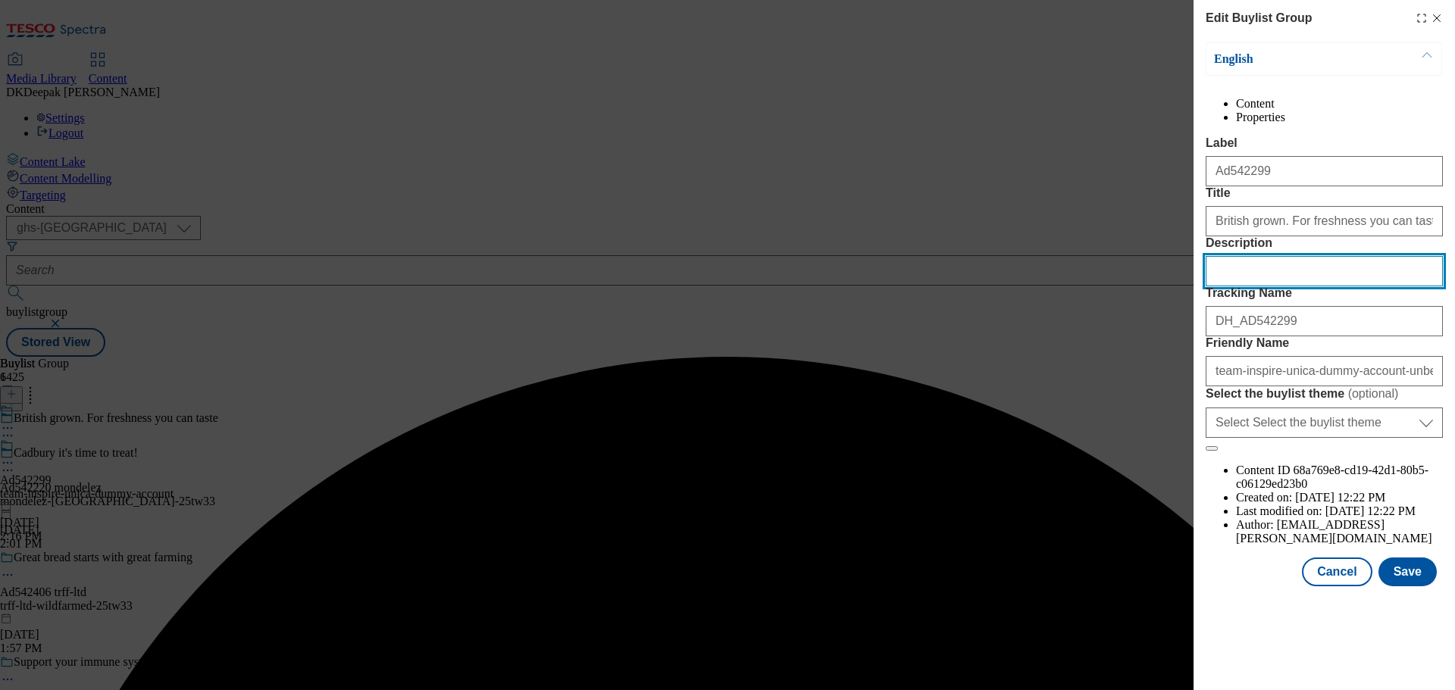
click at [1279, 286] on input "Description" at bounding box center [1324, 271] width 237 height 30
paste input "Unbeleafable Mixed Baby Leaves 80g"
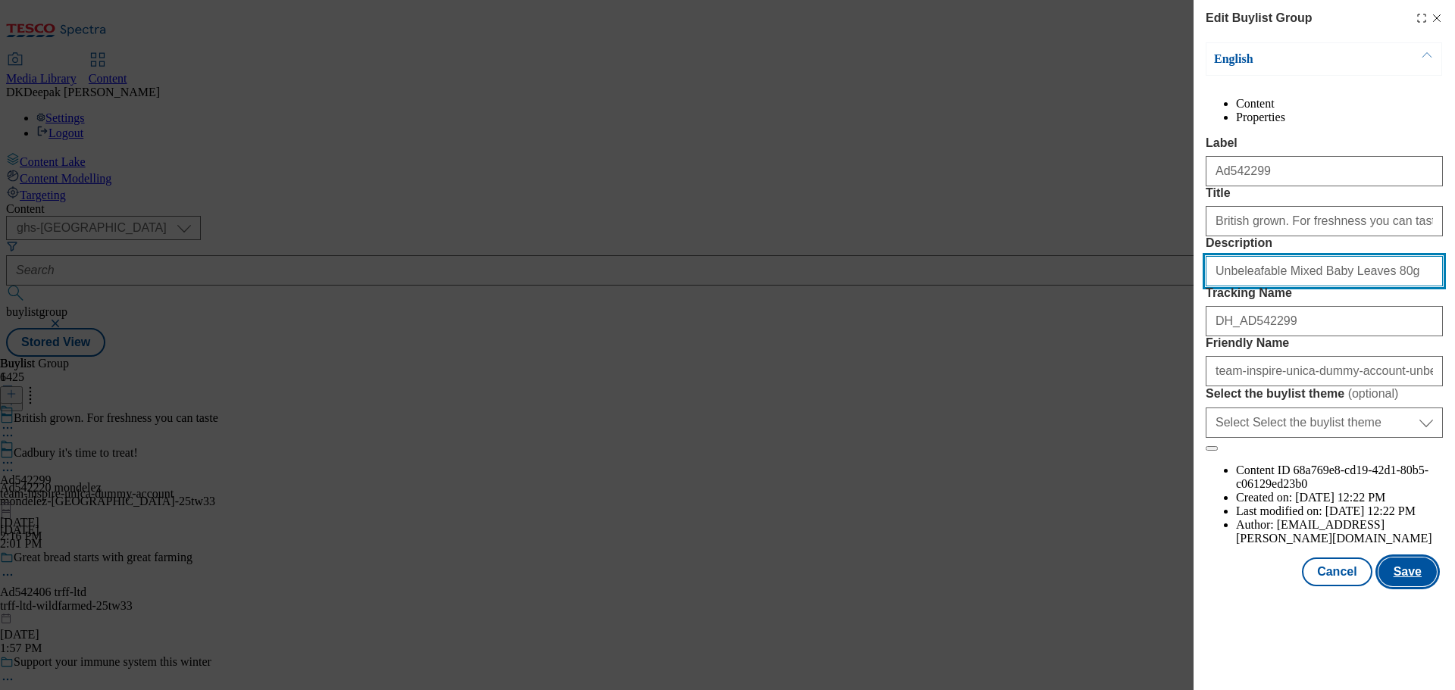
type input "Unbeleafable Mixed Baby Leaves 80g"
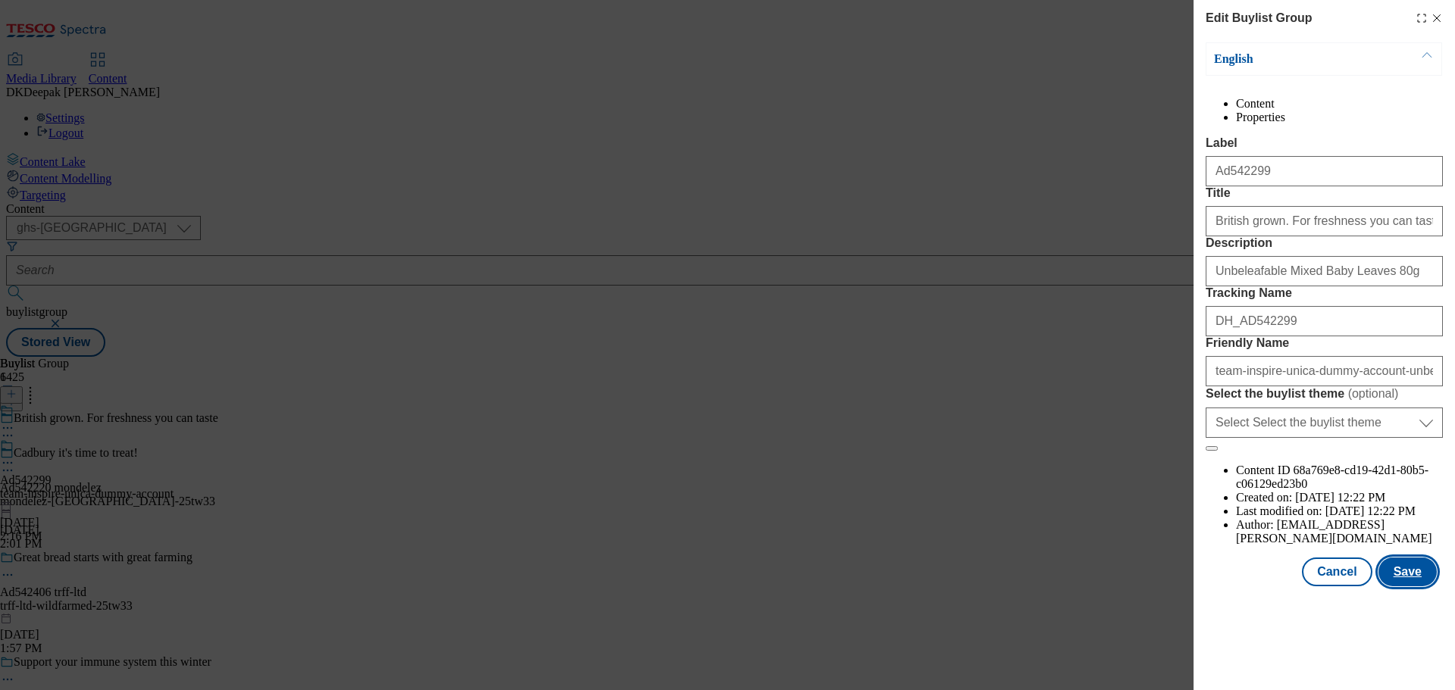
click at [1415, 587] on button "Save" at bounding box center [1408, 572] width 58 height 29
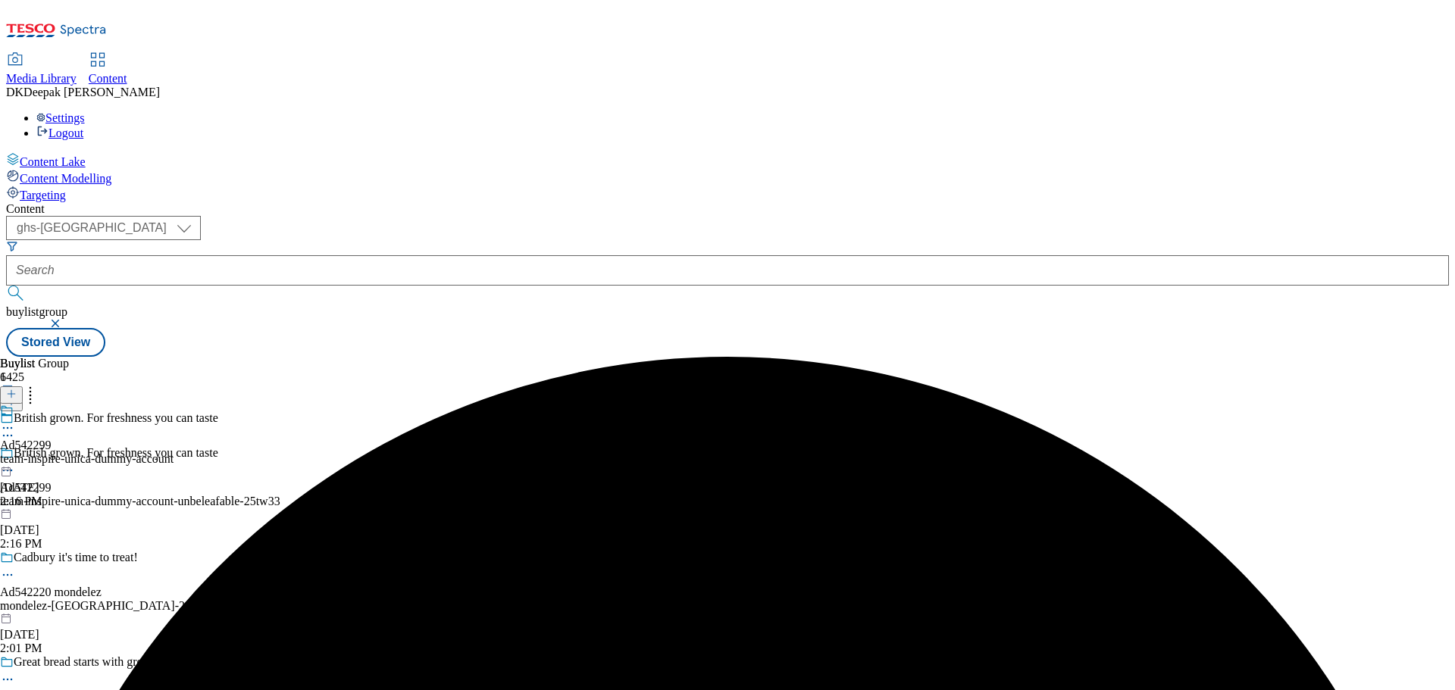
click at [174, 452] on div "team-inspire-unica-dummy-account" at bounding box center [87, 459] width 174 height 14
click at [240, 452] on div "team-inspire-unica-dummy-account-unbeleafable" at bounding box center [120, 459] width 240 height 14
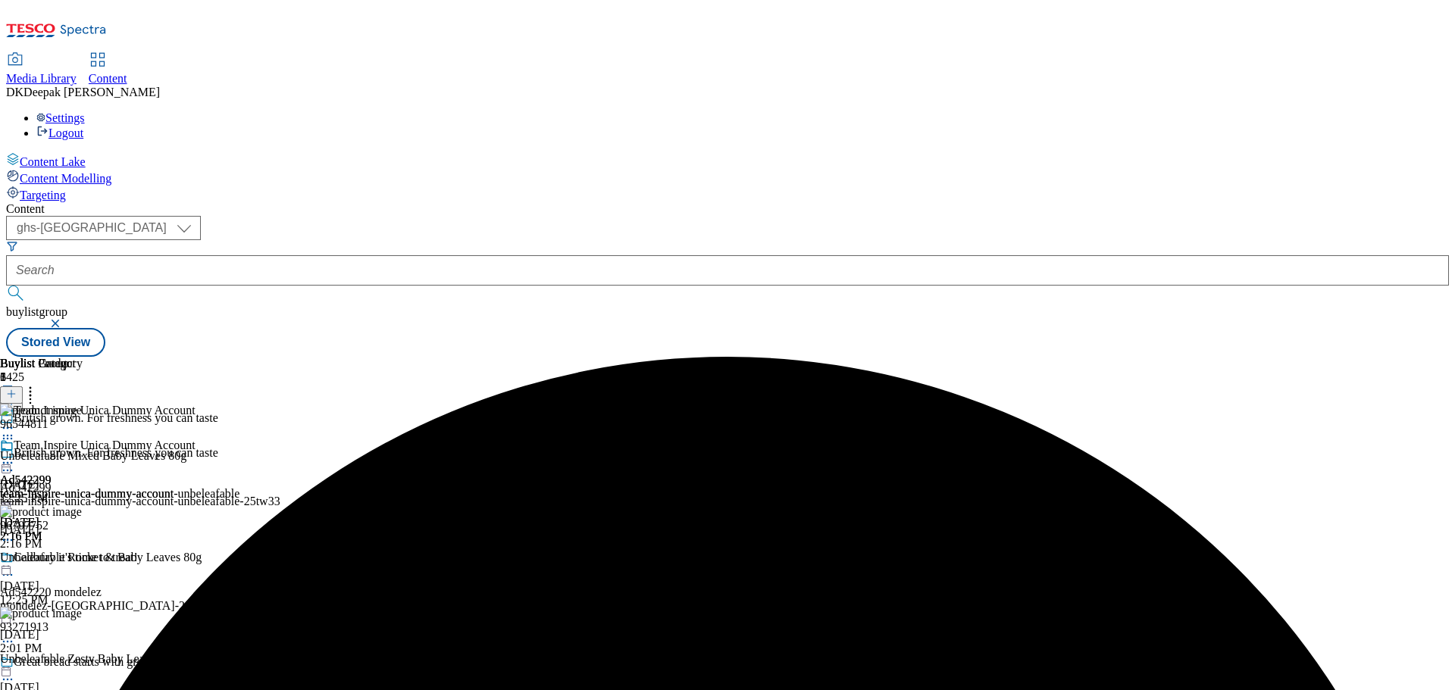
click at [5, 462] on circle at bounding box center [4, 463] width 2 height 2
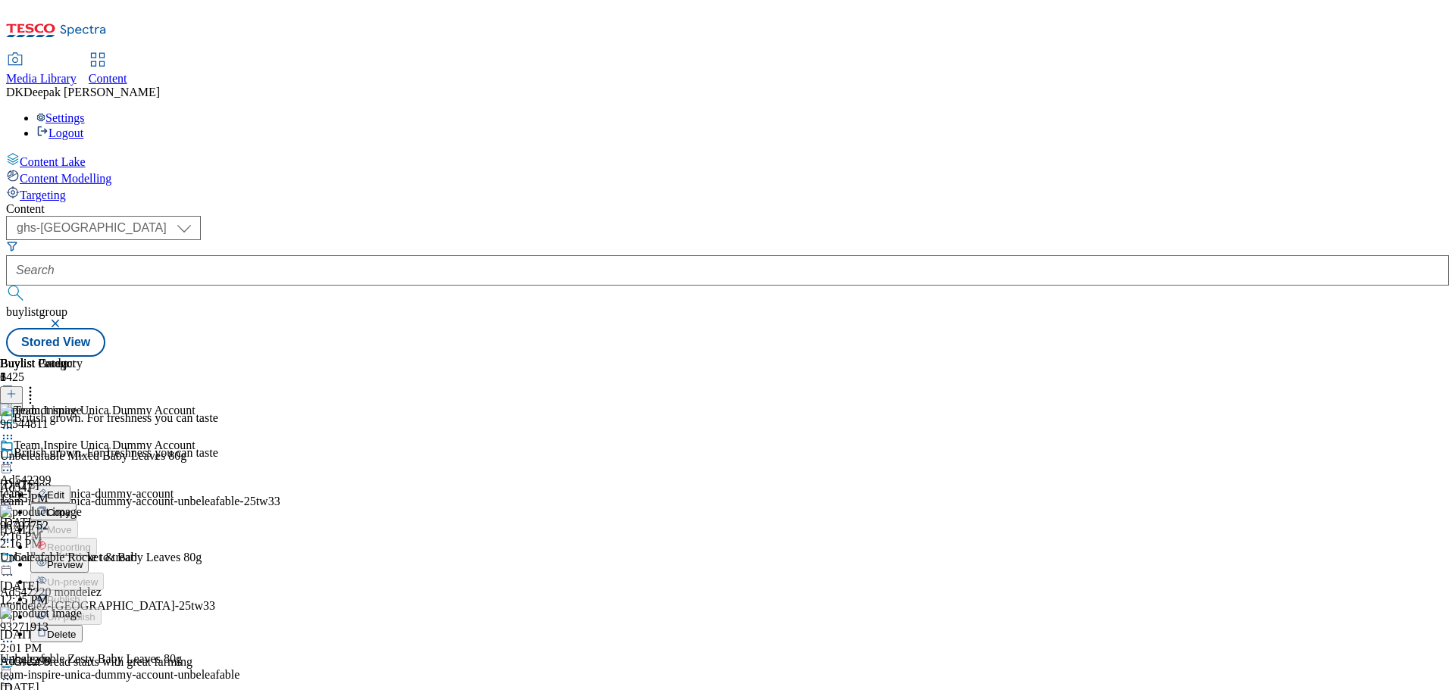
click at [83, 559] on span "Preview" at bounding box center [65, 564] width 36 height 11
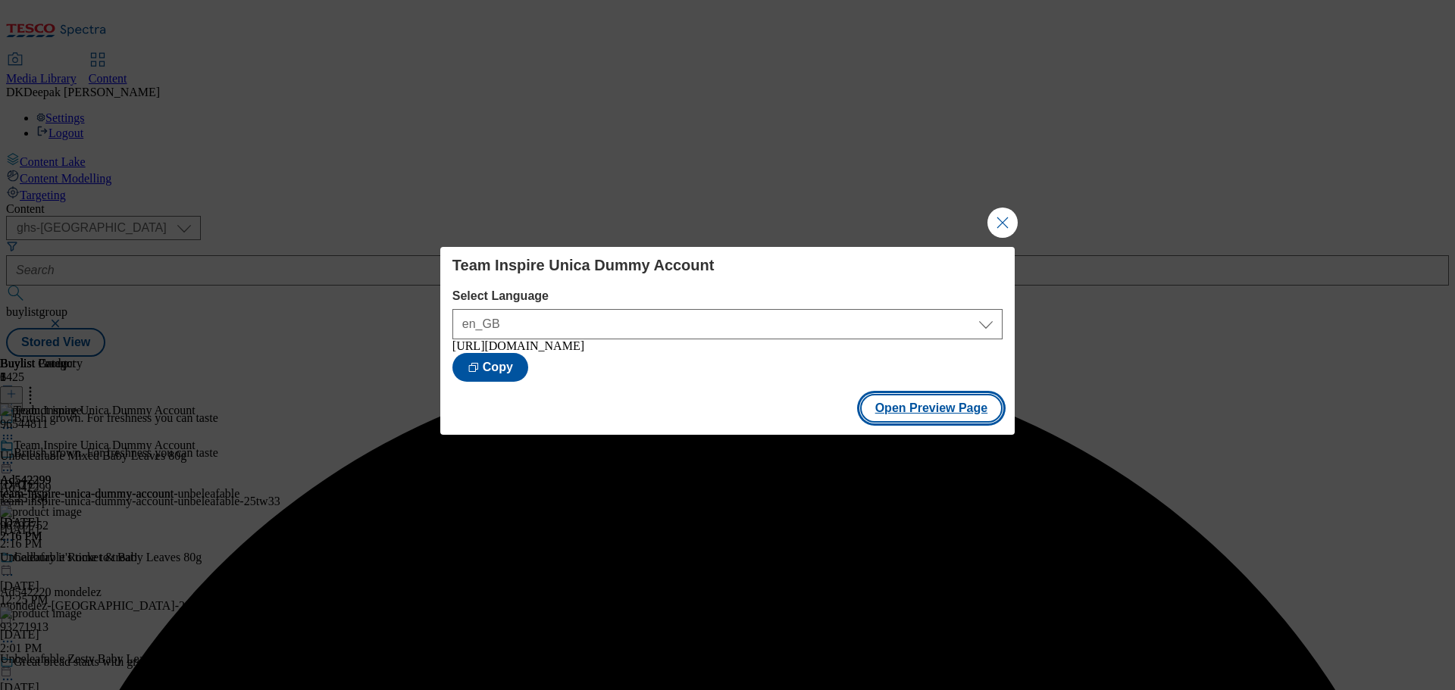
click at [957, 415] on button "Open Preview Page" at bounding box center [931, 408] width 143 height 29
click at [989, 217] on button "Close Modal" at bounding box center [1003, 223] width 30 height 30
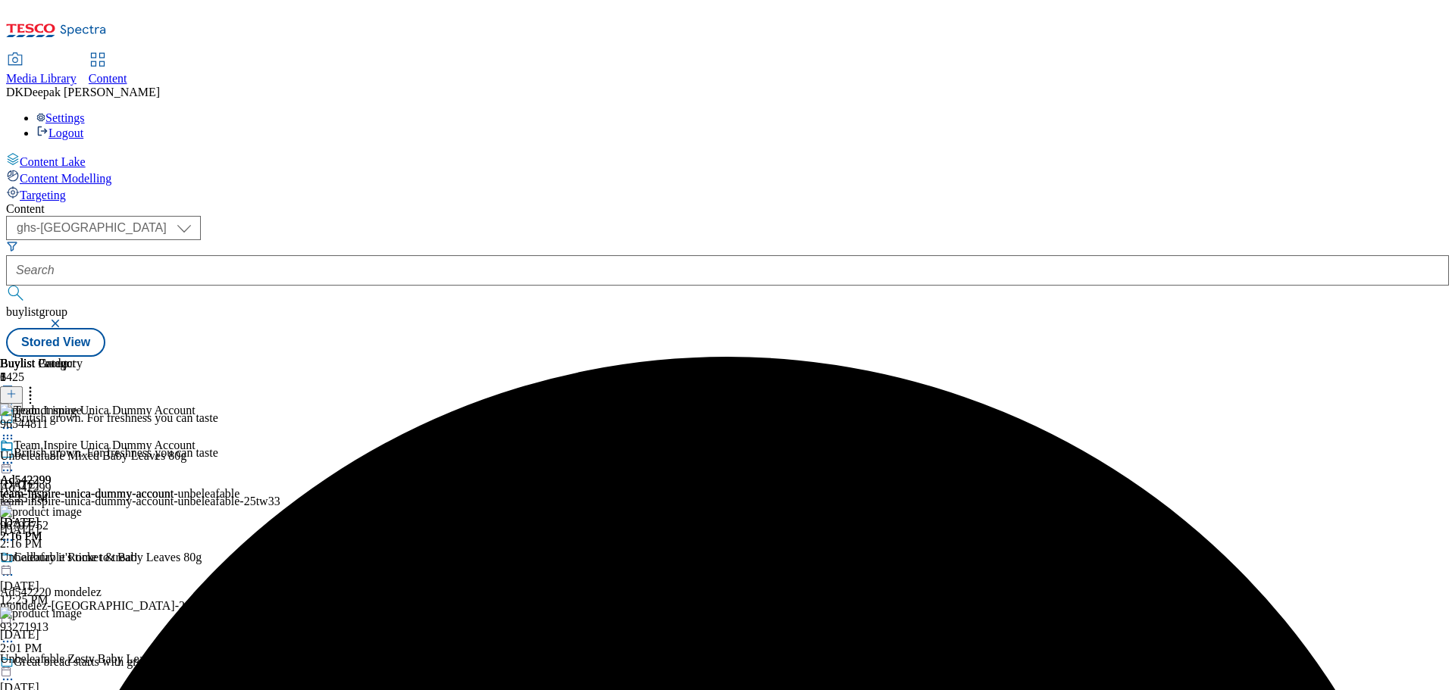
click at [15, 456] on icon at bounding box center [7, 463] width 15 height 15
click at [80, 612] on span "Publish" at bounding box center [63, 617] width 33 height 11
